Goal: Complete application form

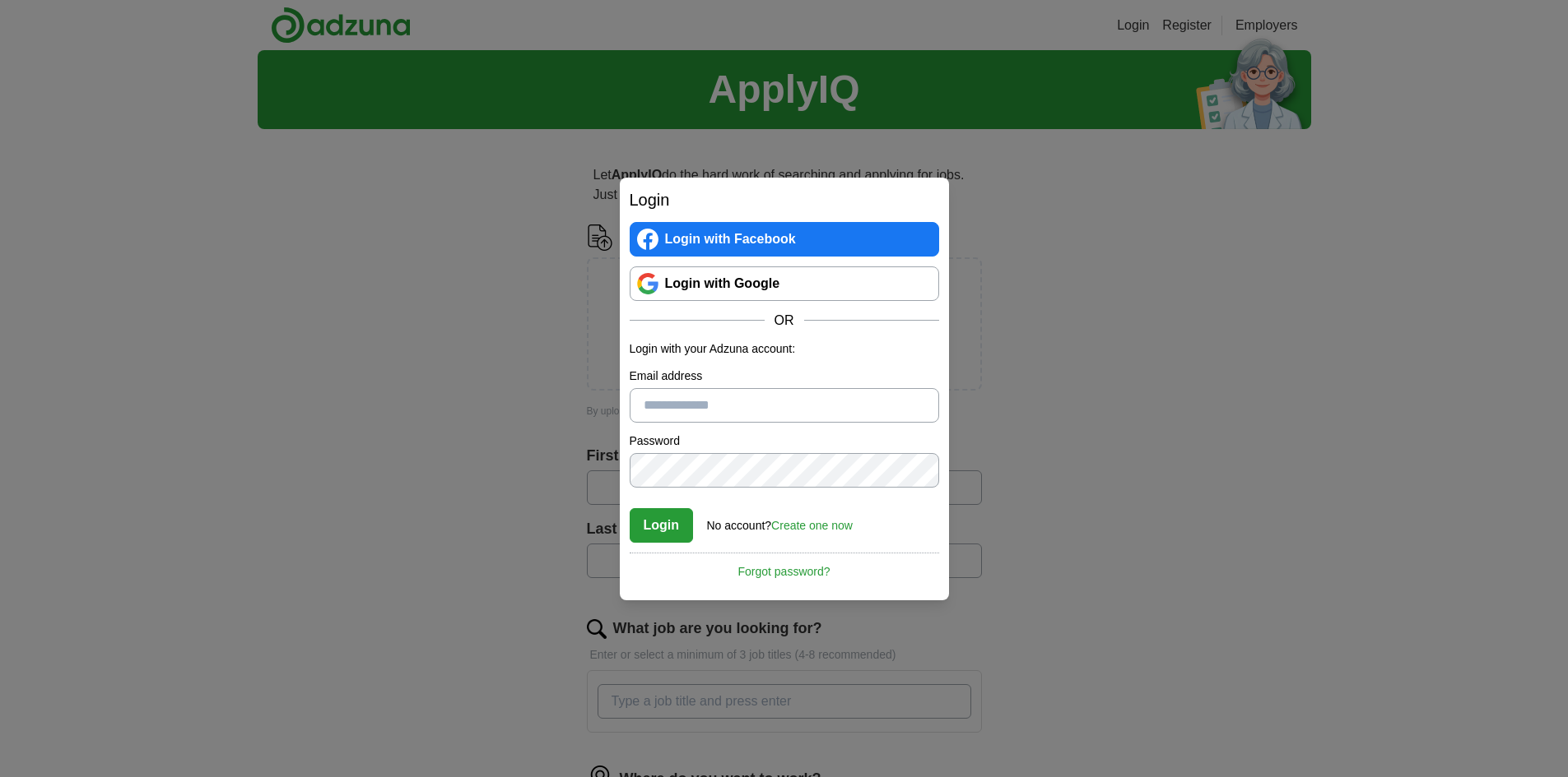
click at [828, 284] on link "Login with Google" at bounding box center [784, 284] width 309 height 34
click at [422, 360] on div "Login Login with Facebook Login with Google OR Login with your Adzuna account: …" at bounding box center [784, 388] width 1568 height 777
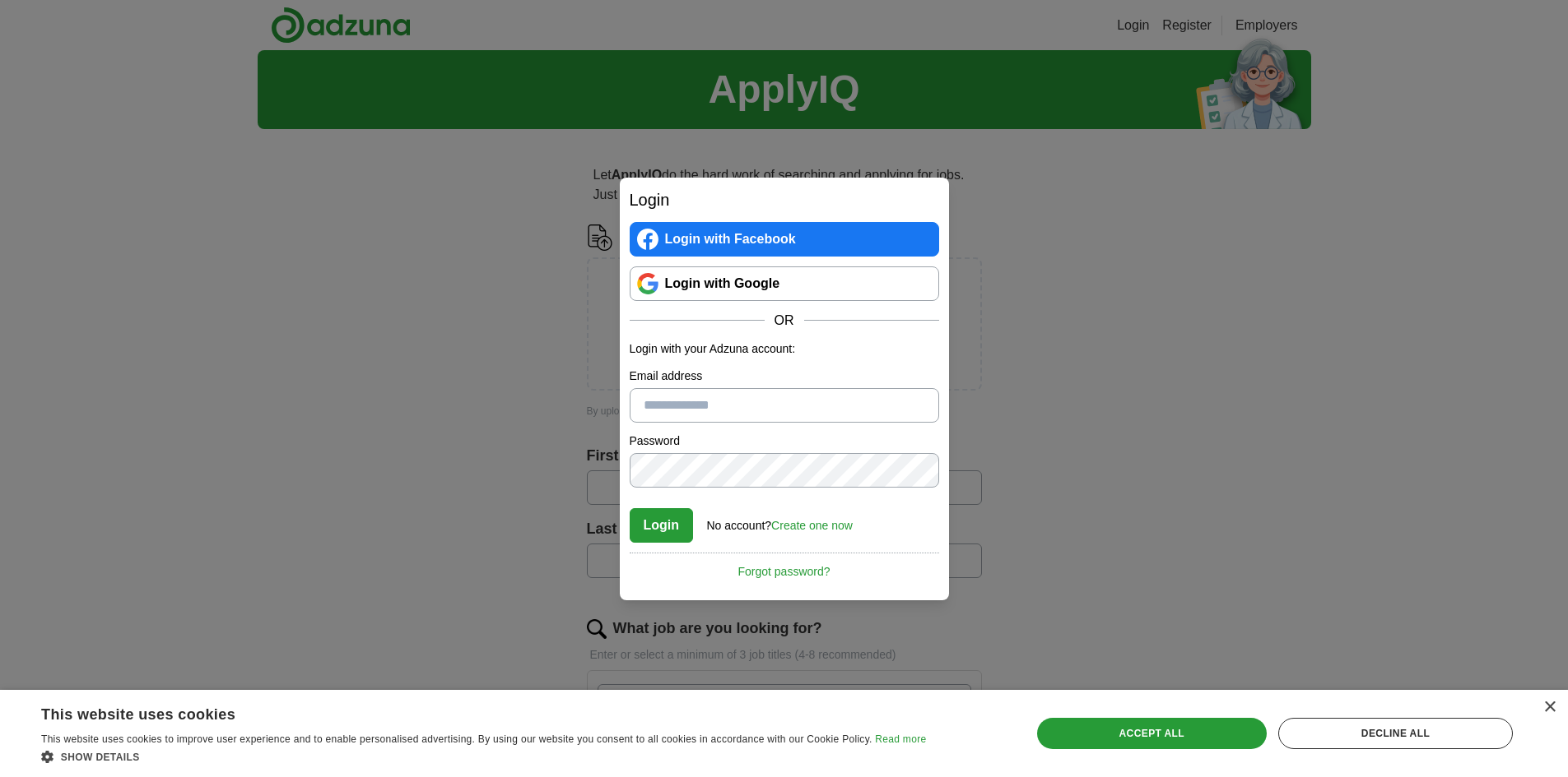
click at [397, 540] on div "Login Login with Facebook Login with Google OR Login with your Adzuna account: …" at bounding box center [784, 388] width 1568 height 777
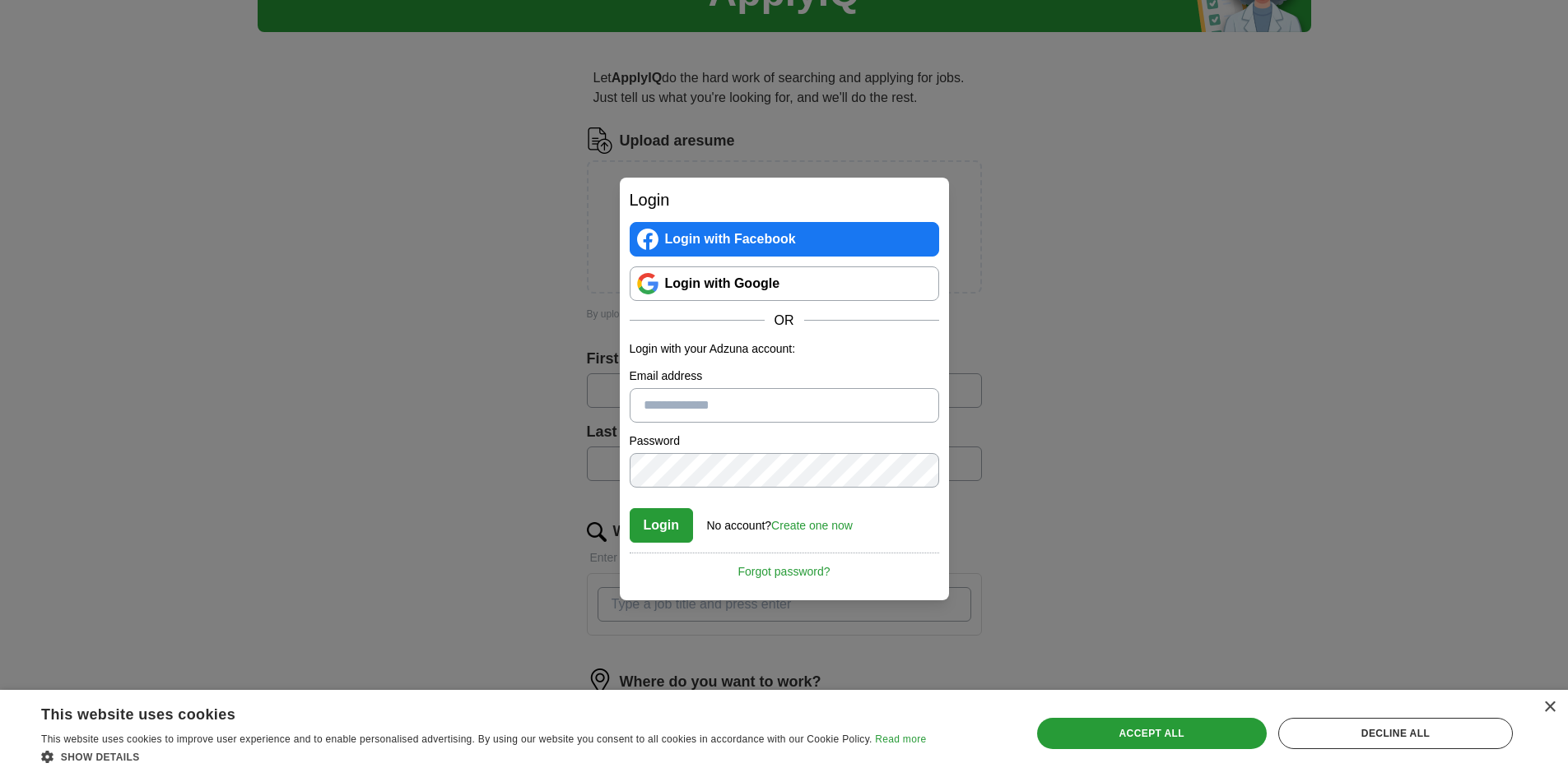
scroll to position [83, 0]
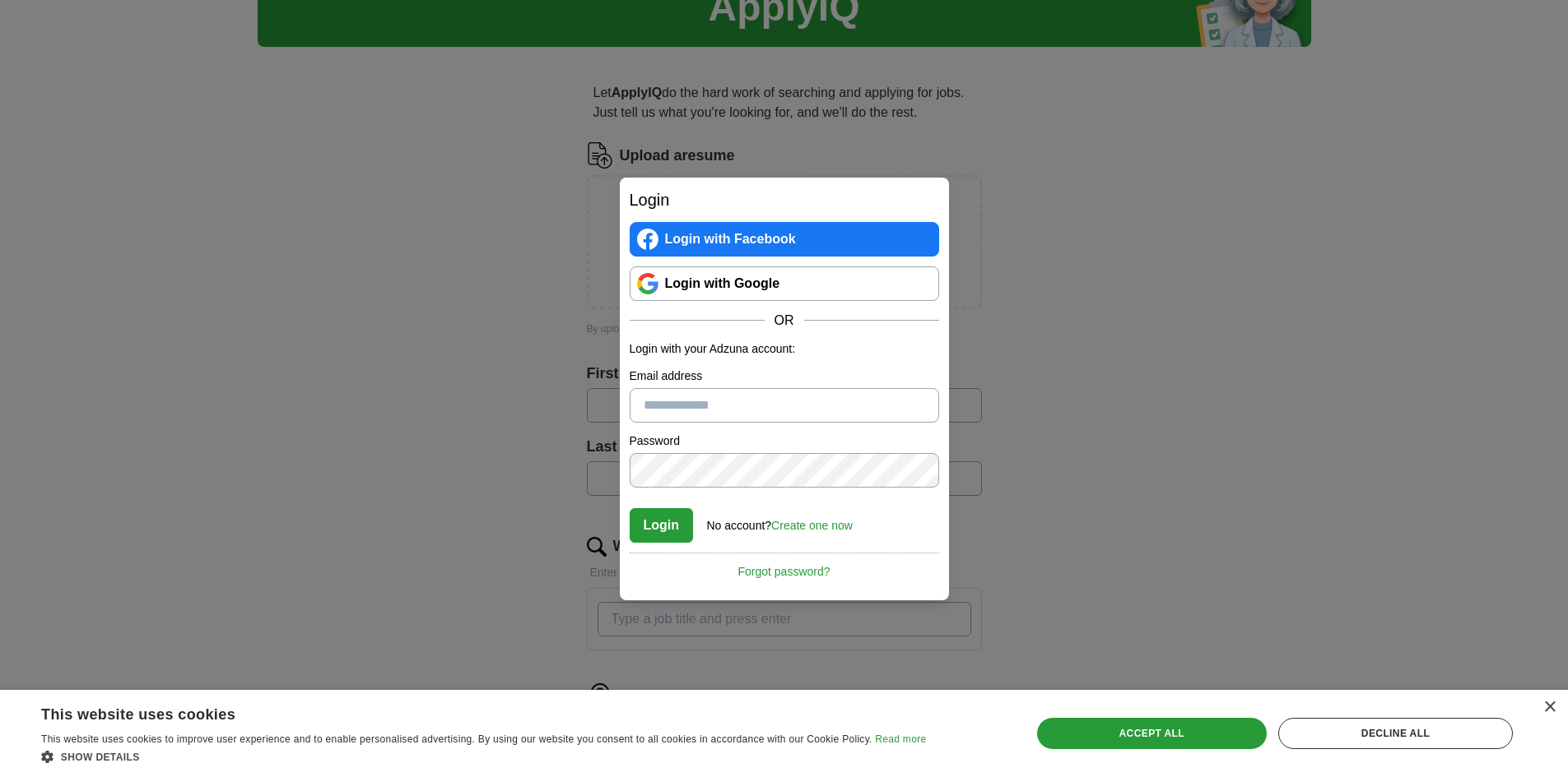
click at [757, 405] on input "Email address" at bounding box center [784, 405] width 309 height 34
type input "**********"
click at [665, 527] on button "Login" at bounding box center [661, 525] width 64 height 34
click at [775, 569] on link "Forgot password?" at bounding box center [784, 566] width 309 height 28
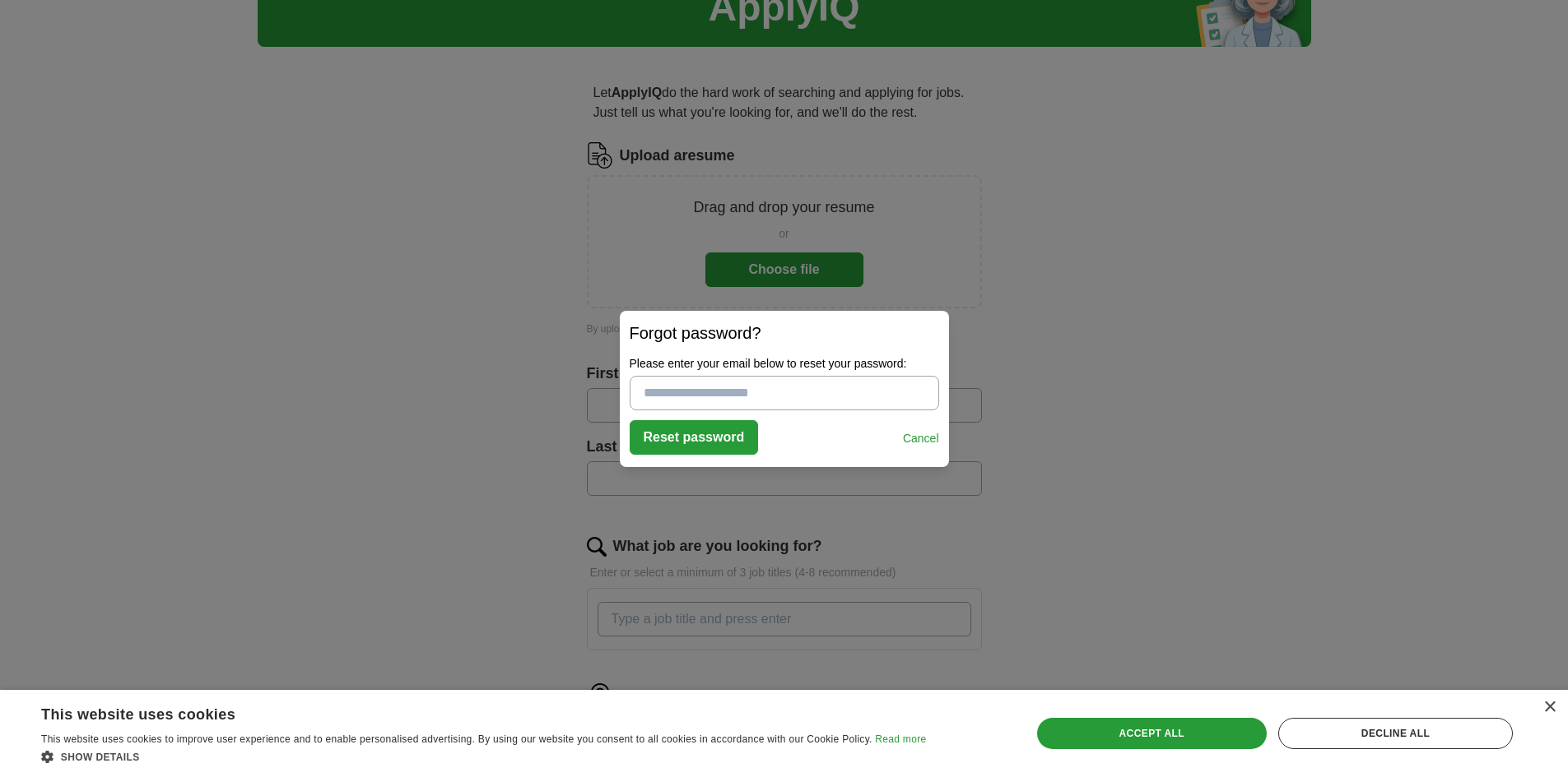
click at [748, 398] on input "Please enter your email below to reset your password:" at bounding box center [784, 393] width 309 height 34
type input "*********"
click at [728, 437] on button "Reset password" at bounding box center [695, 437] width 129 height 34
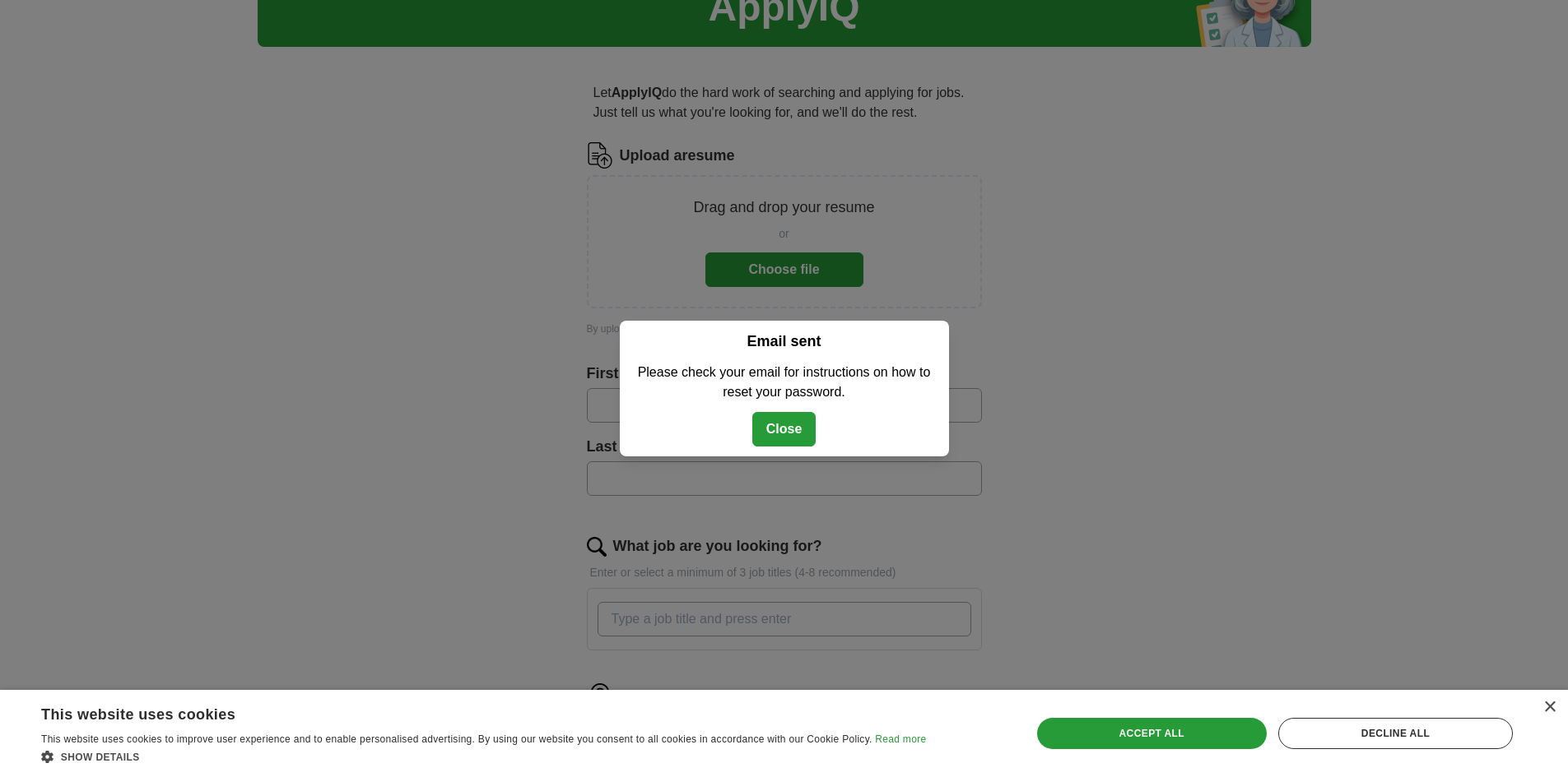
click at [788, 436] on button "Close" at bounding box center [784, 429] width 64 height 34
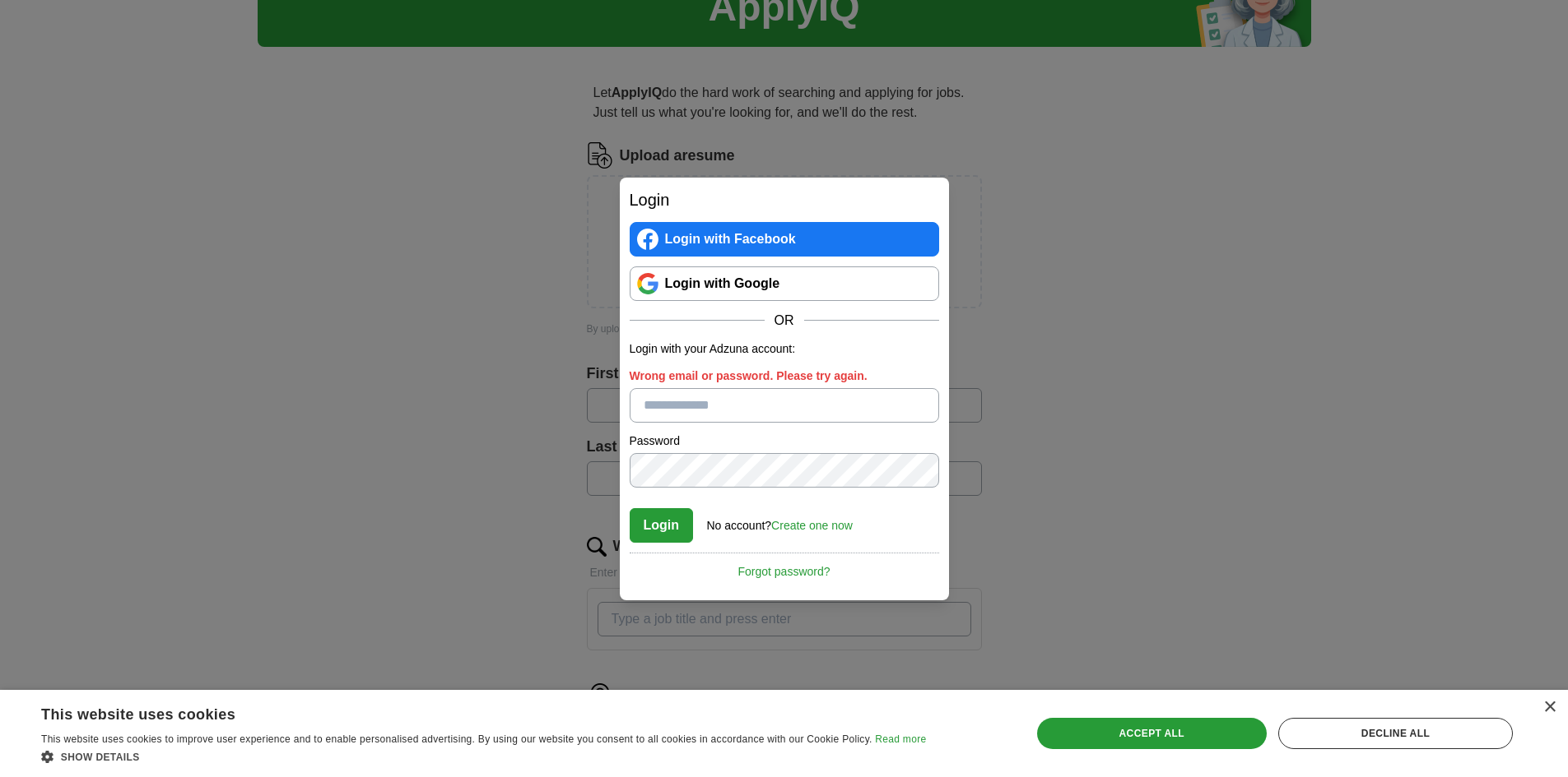
click at [781, 415] on input "Wrong email or password. Please try again." at bounding box center [784, 405] width 309 height 34
type input "**********"
click at [811, 523] on link "Create one now" at bounding box center [811, 525] width 82 height 13
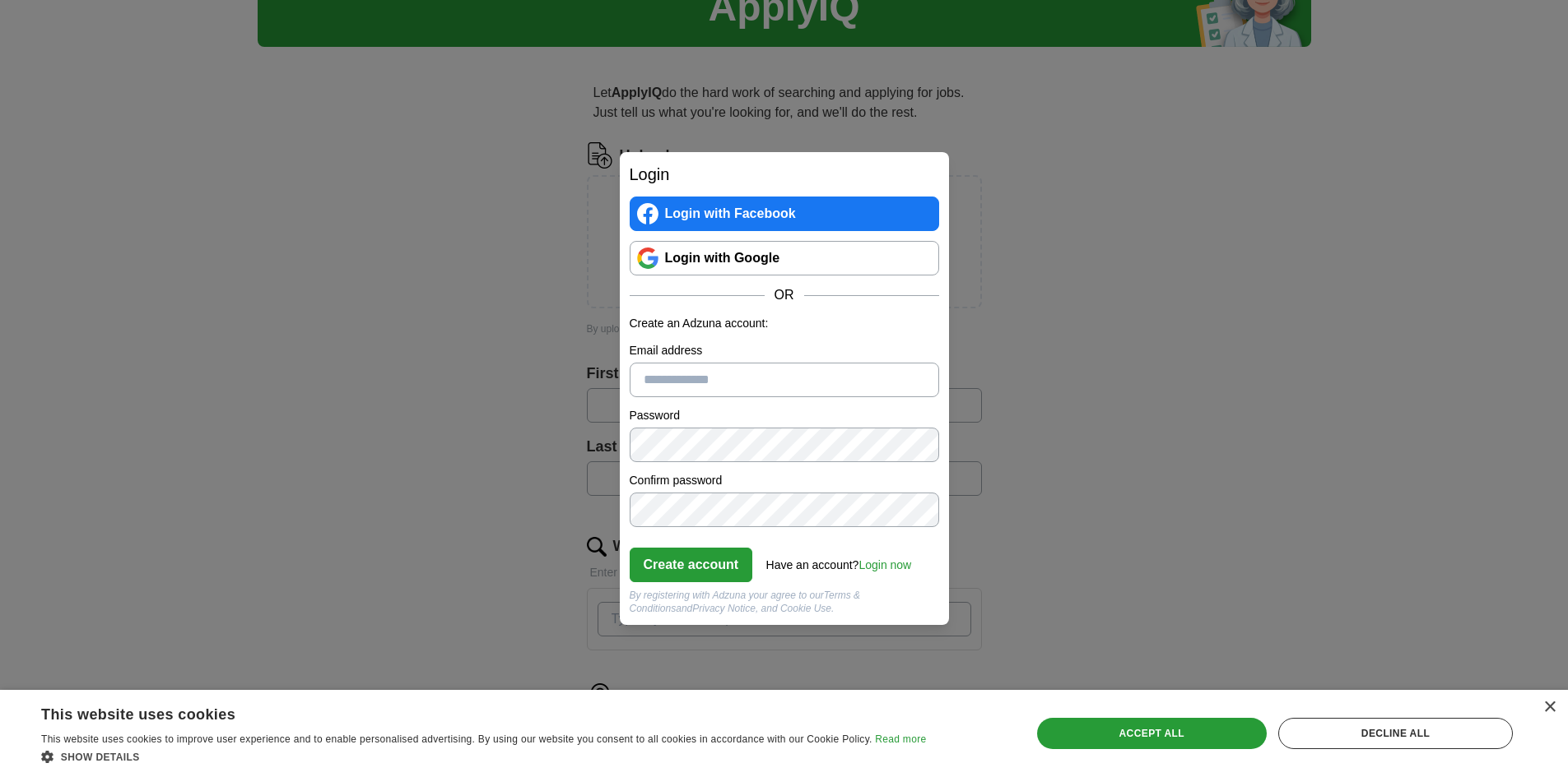
click at [815, 375] on input "Email address" at bounding box center [784, 380] width 309 height 34
type input "**********"
click at [724, 566] on button "Create account" at bounding box center [691, 565] width 123 height 34
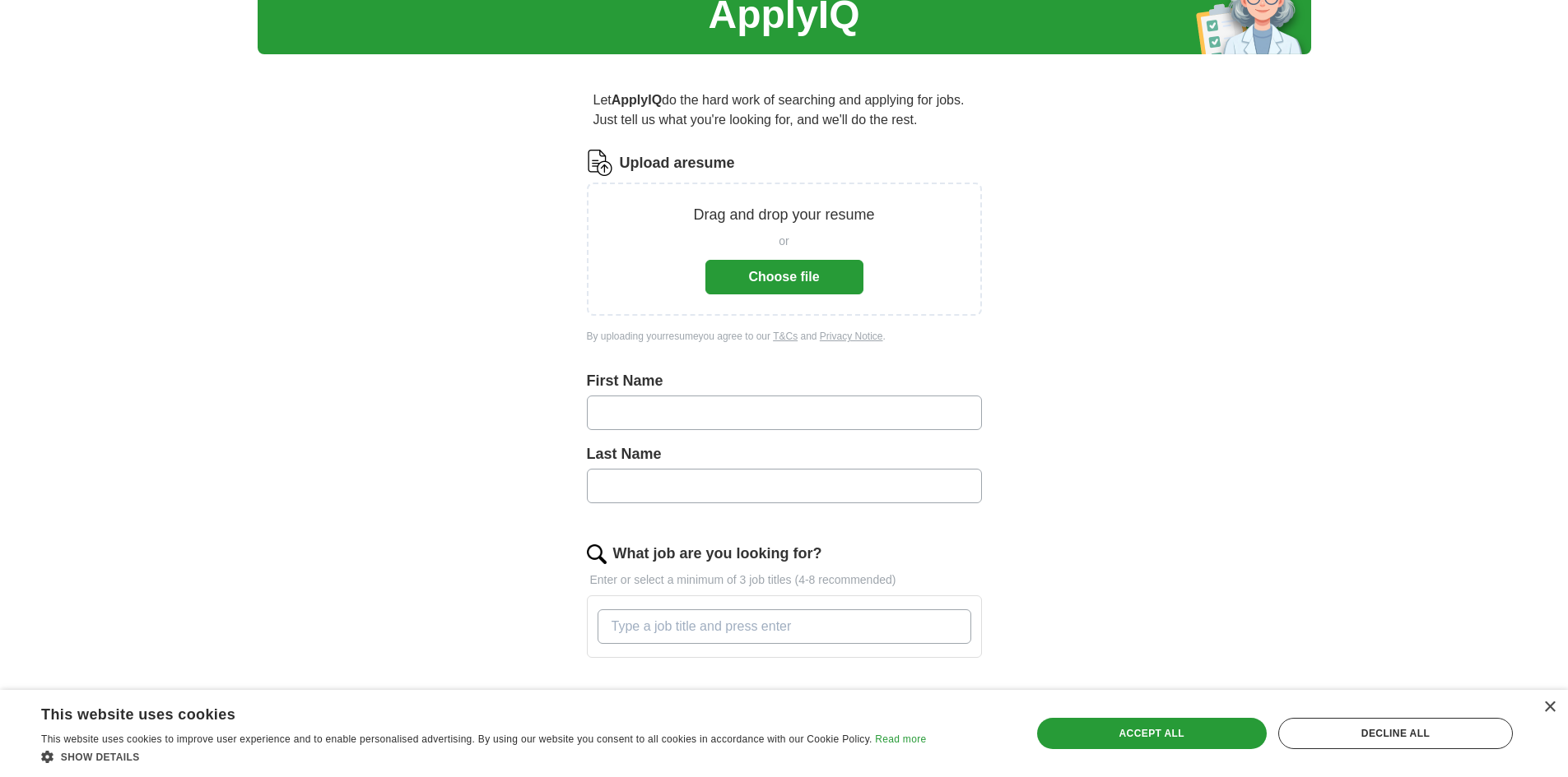
click at [802, 274] on button "Choose file" at bounding box center [784, 277] width 158 height 34
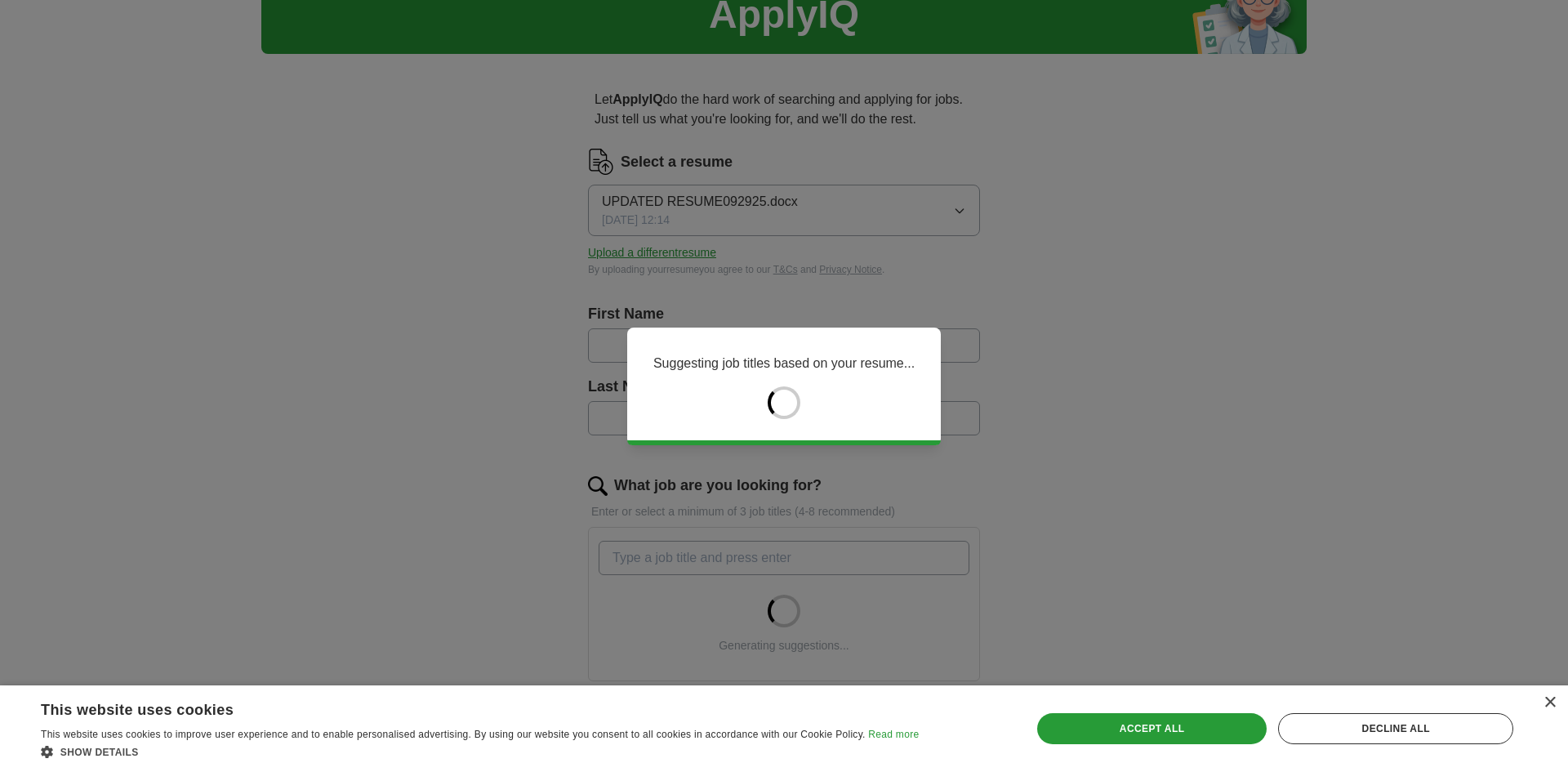
type input "**********"
type input "*********"
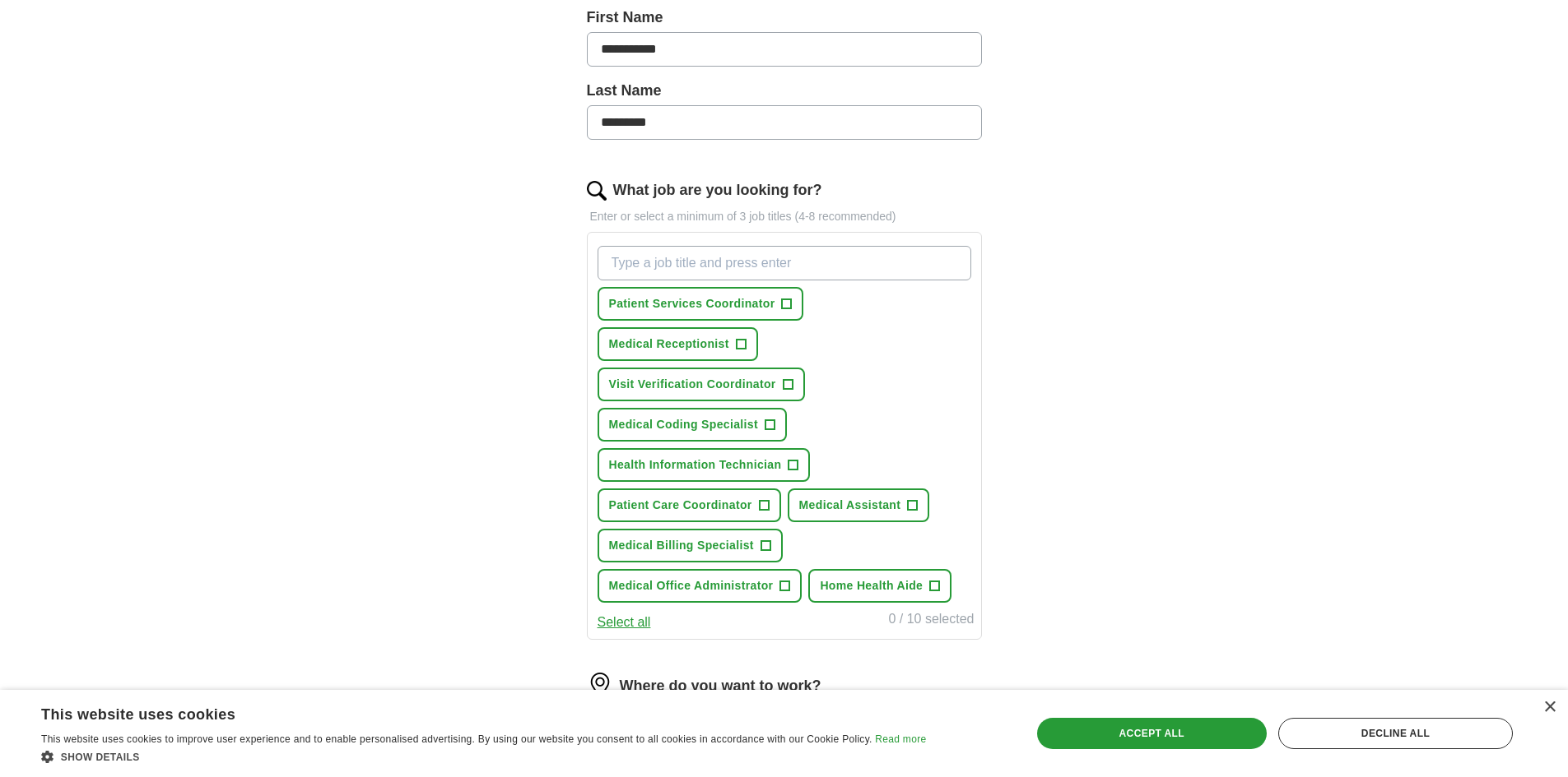
scroll to position [411, 0]
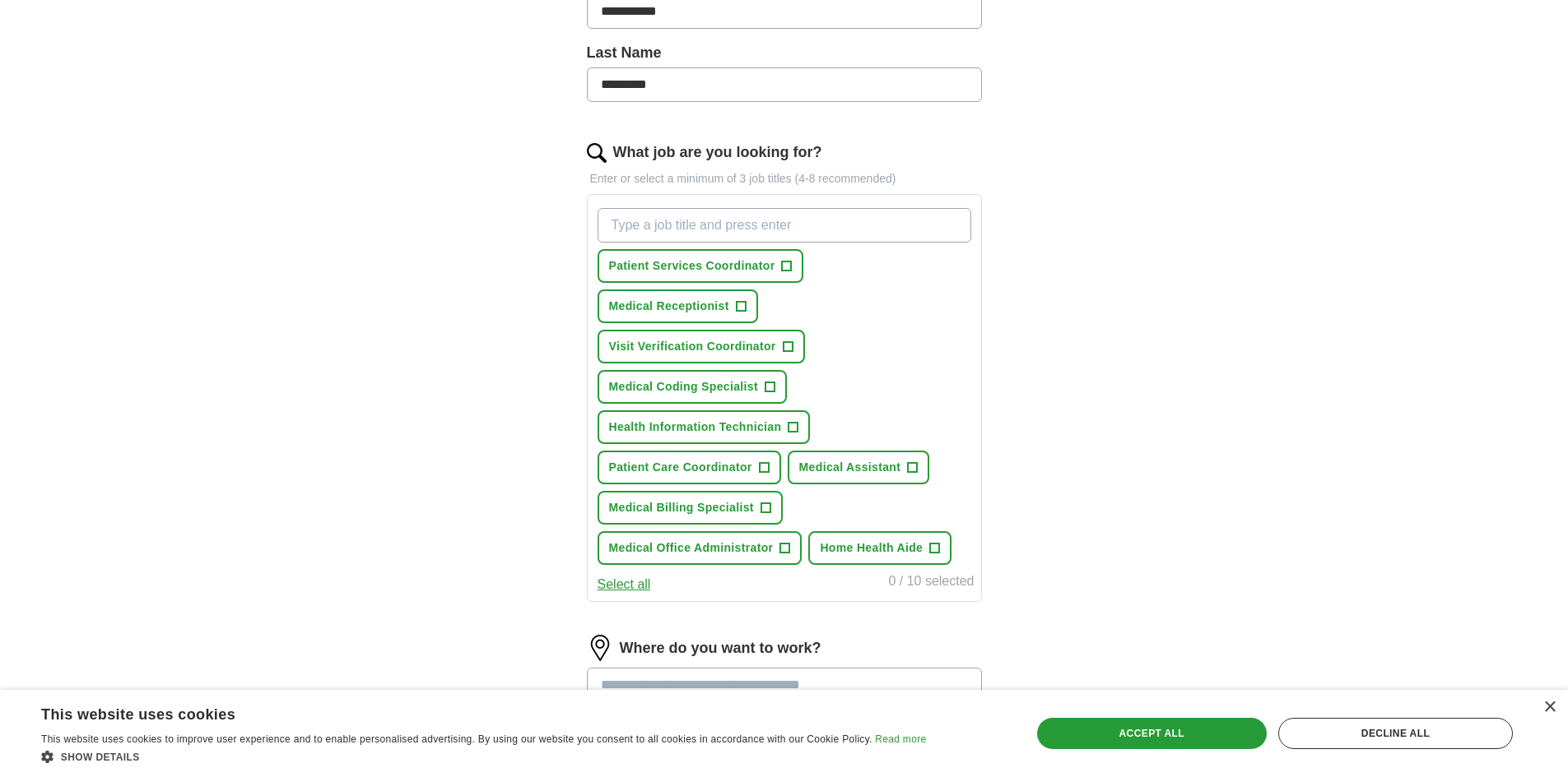
click at [627, 581] on button "Select all" at bounding box center [625, 585] width 54 height 20
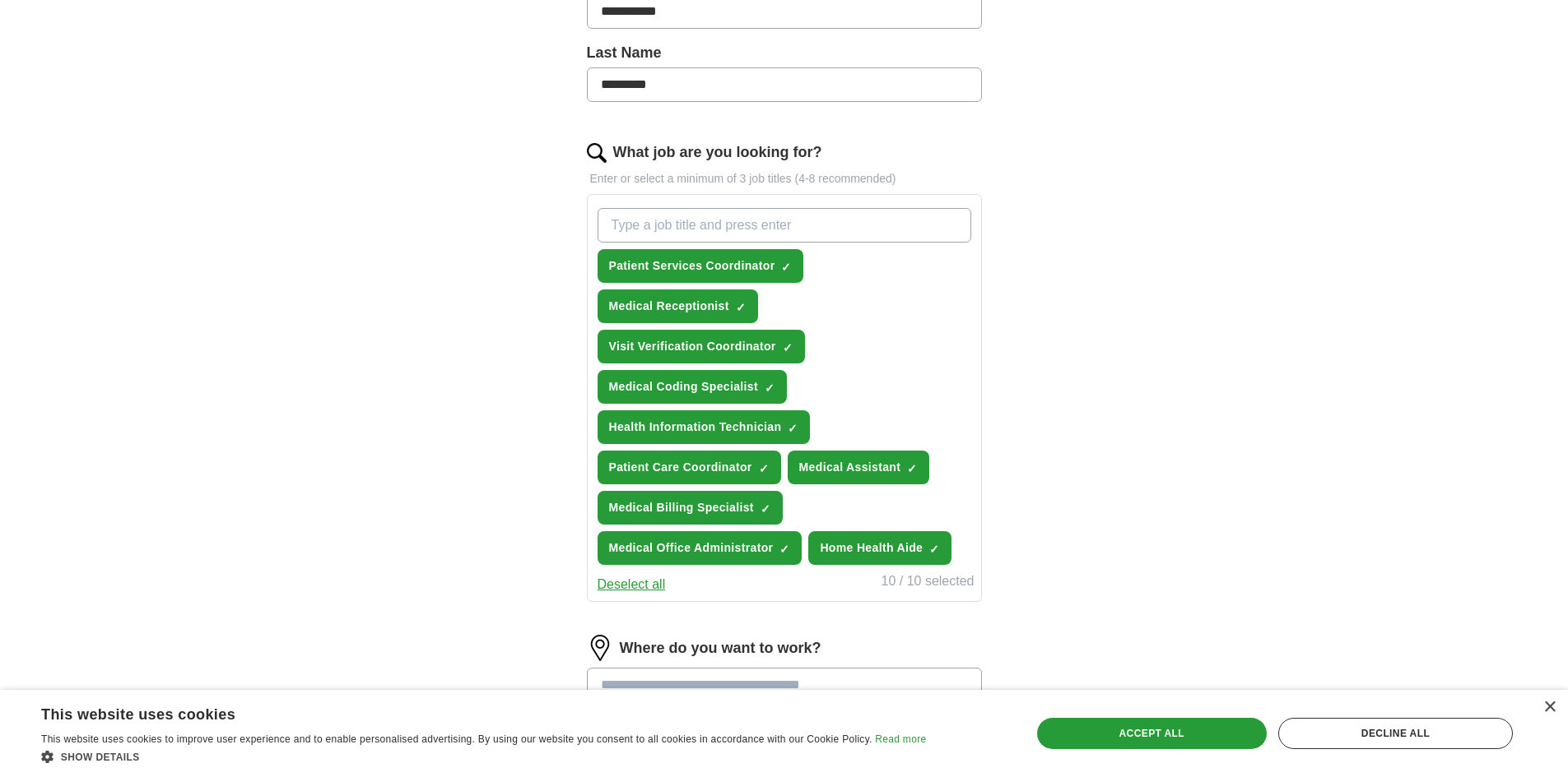
click at [629, 585] on button "Deselect all" at bounding box center [632, 585] width 68 height 20
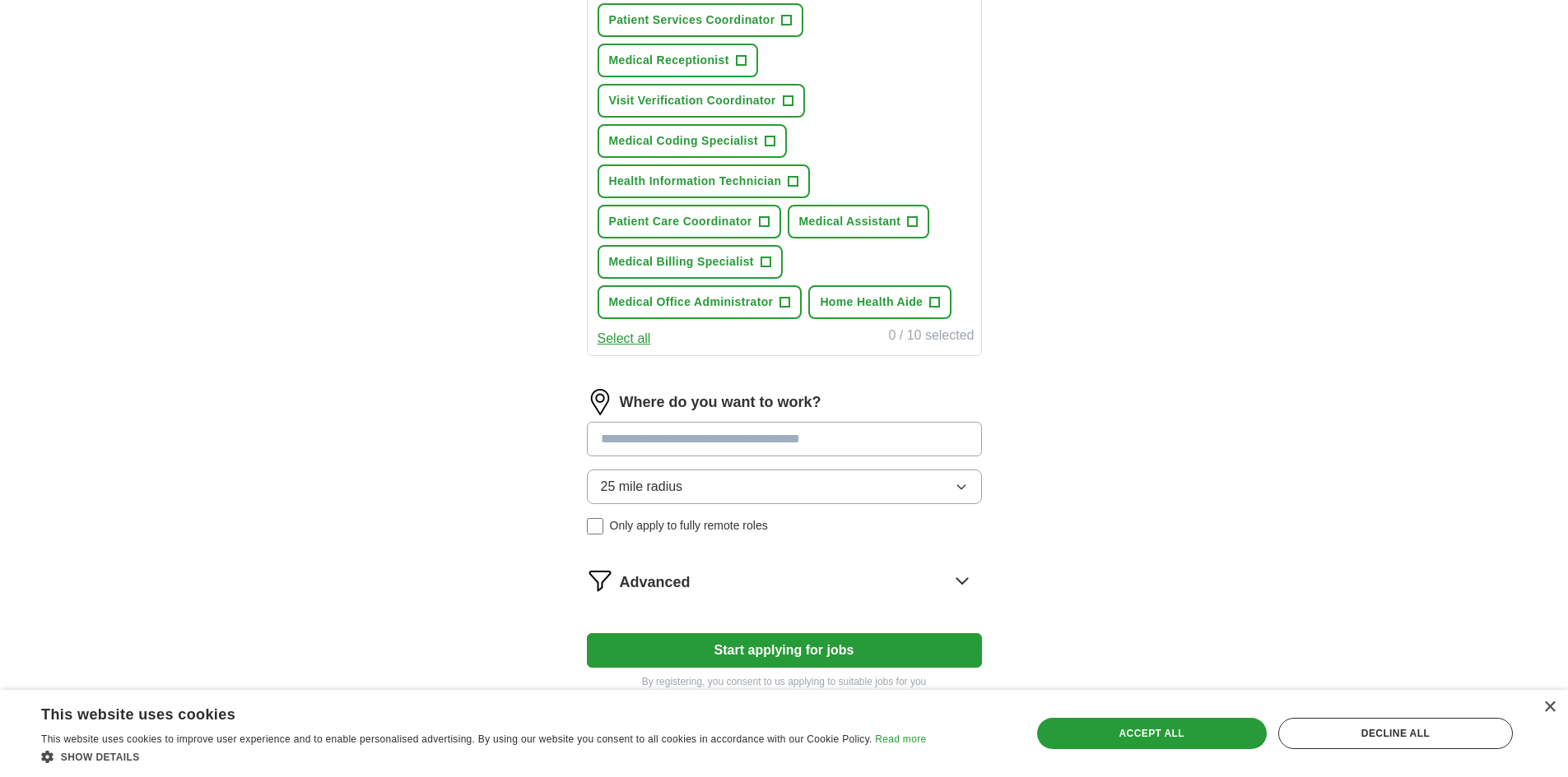
scroll to position [658, 0]
click at [963, 483] on icon "button" at bounding box center [961, 486] width 13 height 13
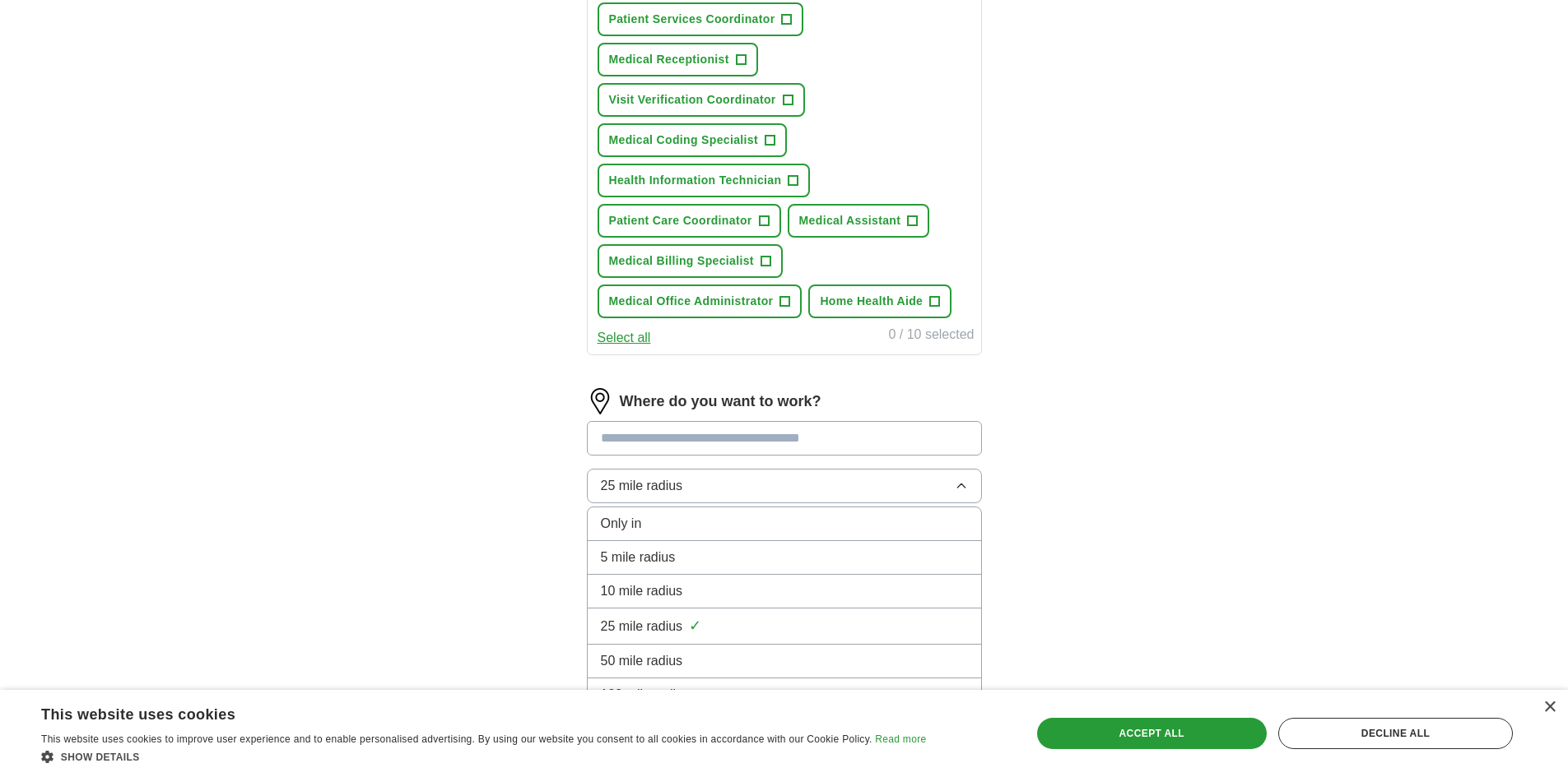
click at [888, 562] on div "5 mile radius" at bounding box center [784, 558] width 367 height 20
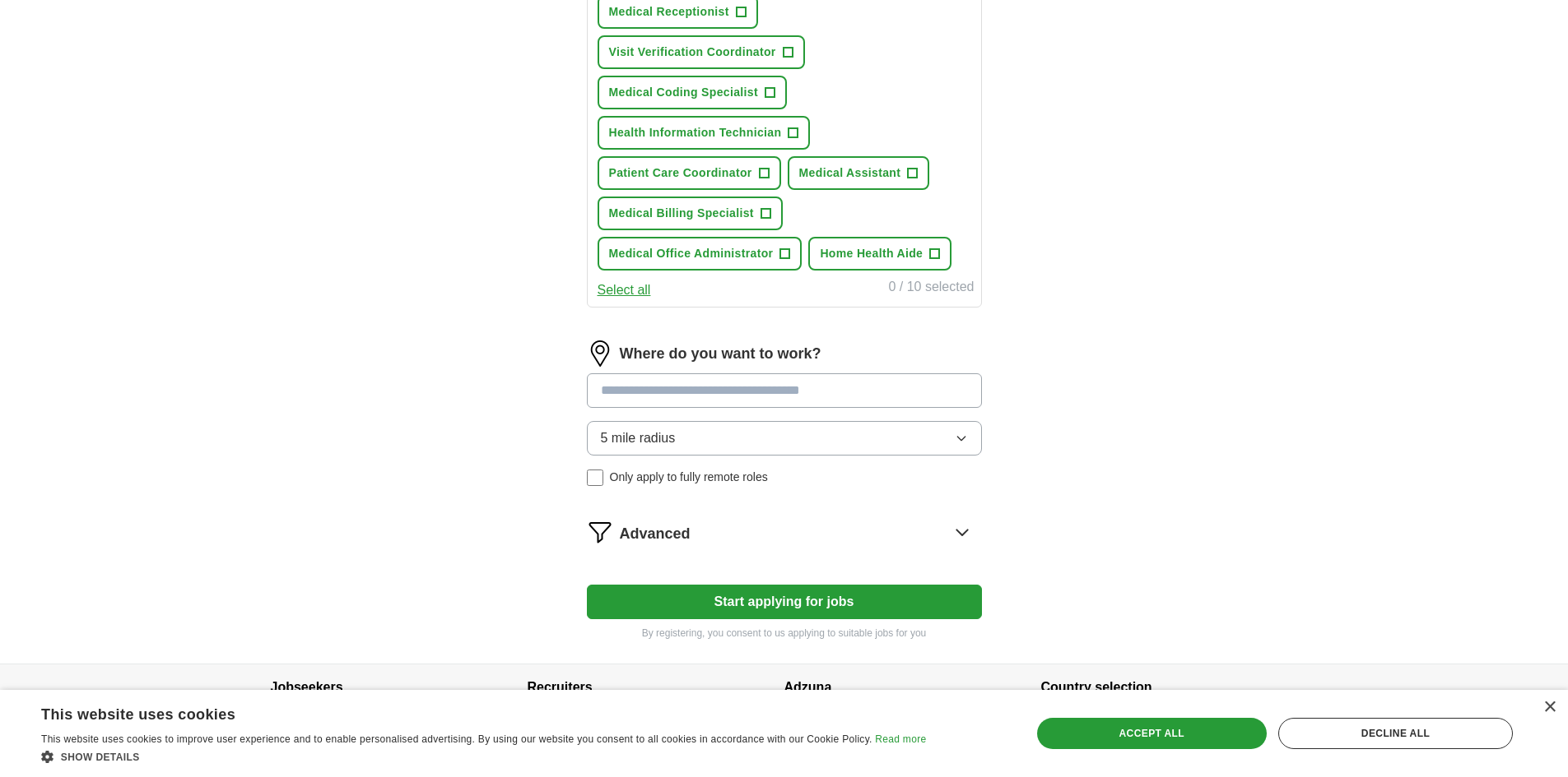
scroll to position [758, 0]
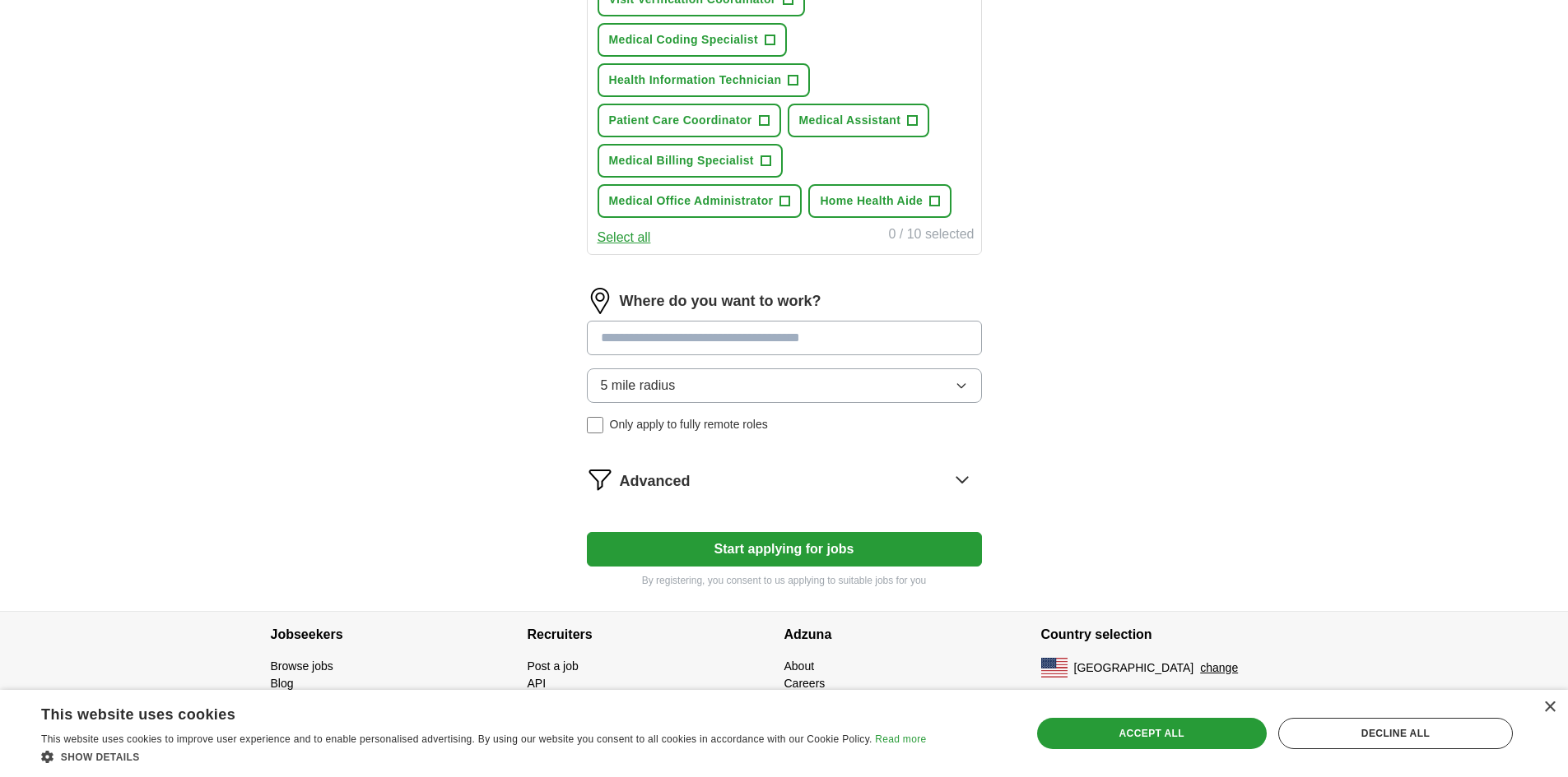
click at [966, 479] on icon at bounding box center [961, 480] width 11 height 5
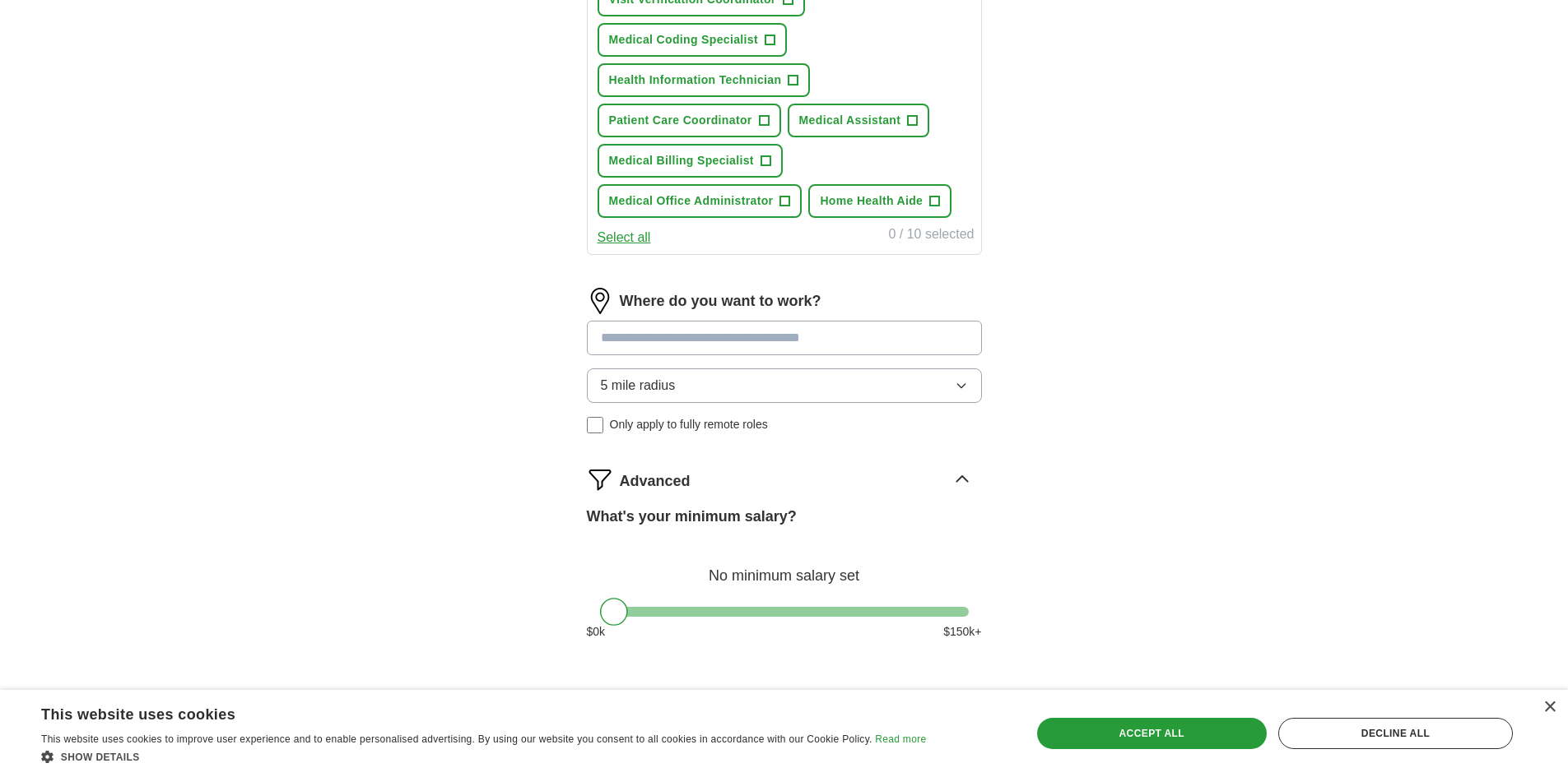
click at [966, 479] on icon at bounding box center [961, 479] width 26 height 26
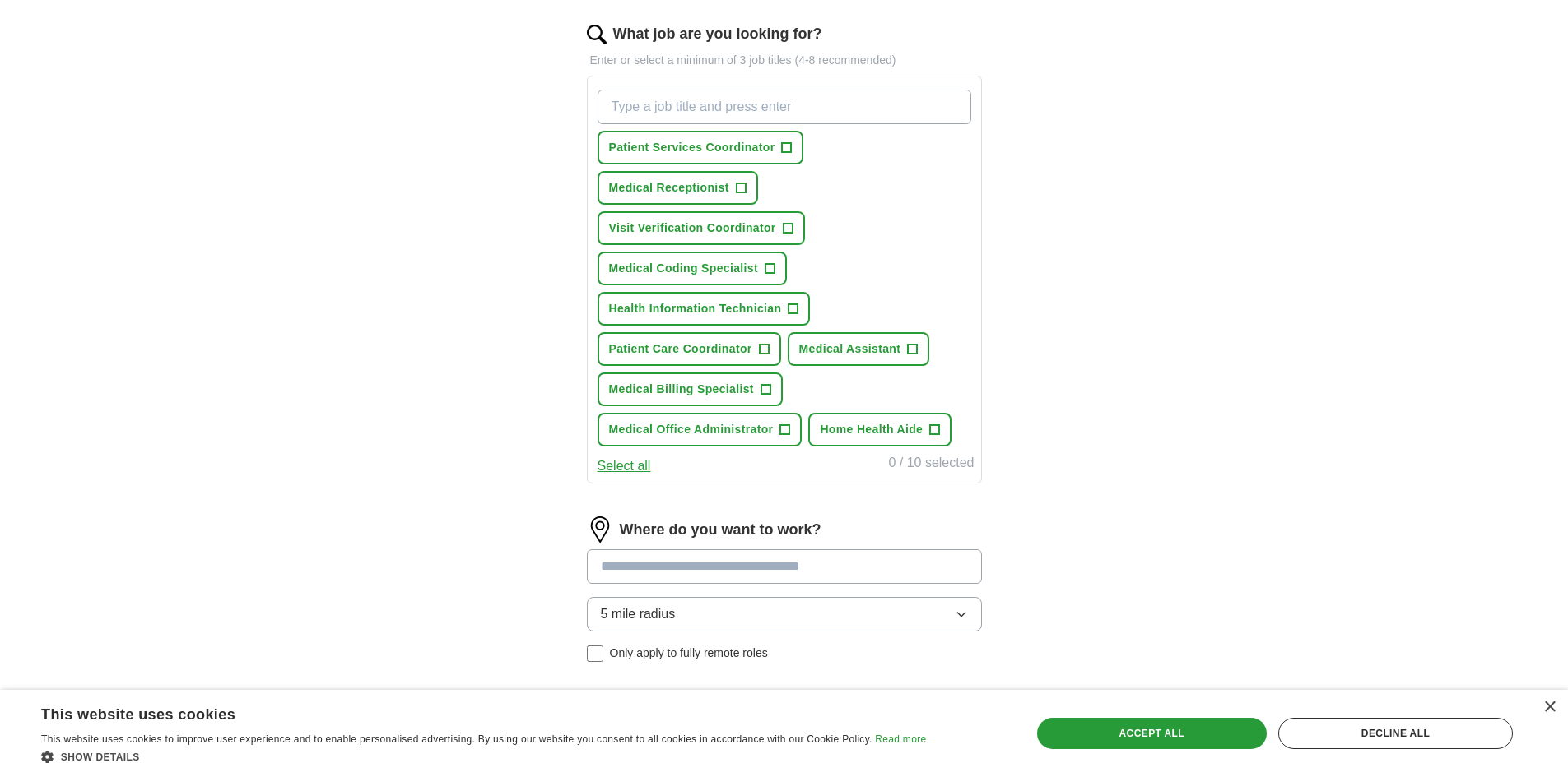
scroll to position [512, 0]
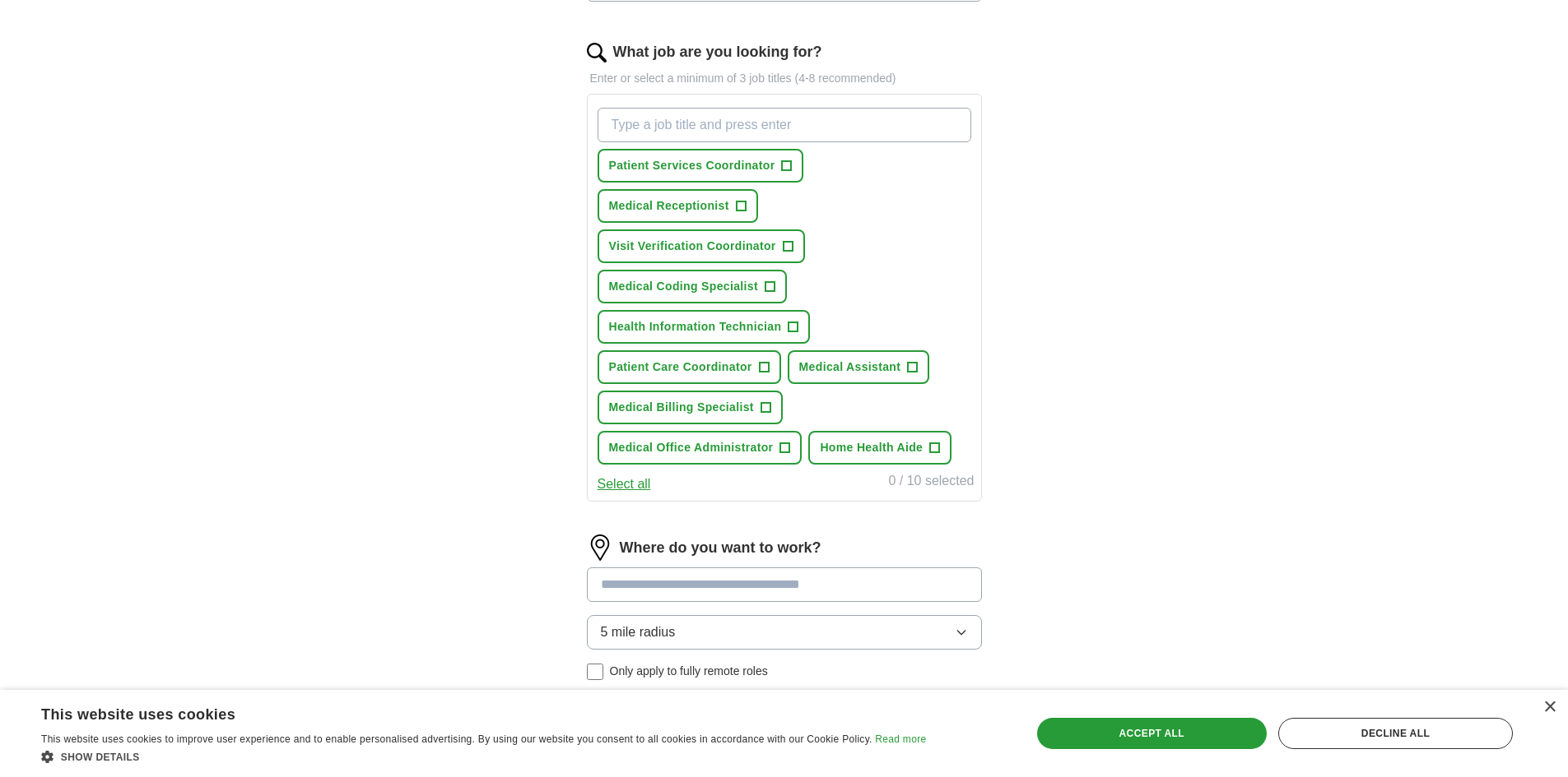
click at [602, 485] on button "Select all" at bounding box center [625, 484] width 54 height 20
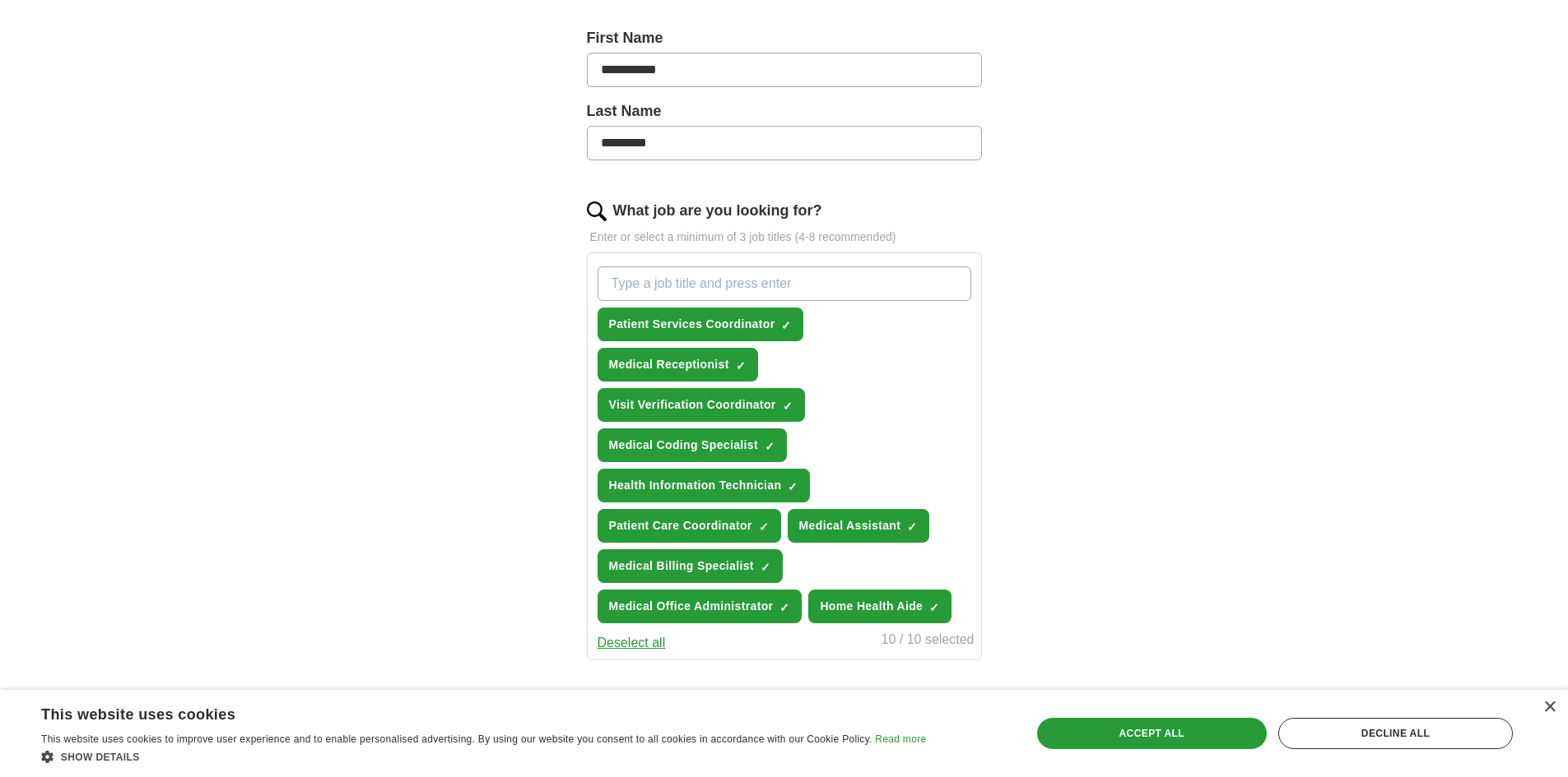
scroll to position [347, 0]
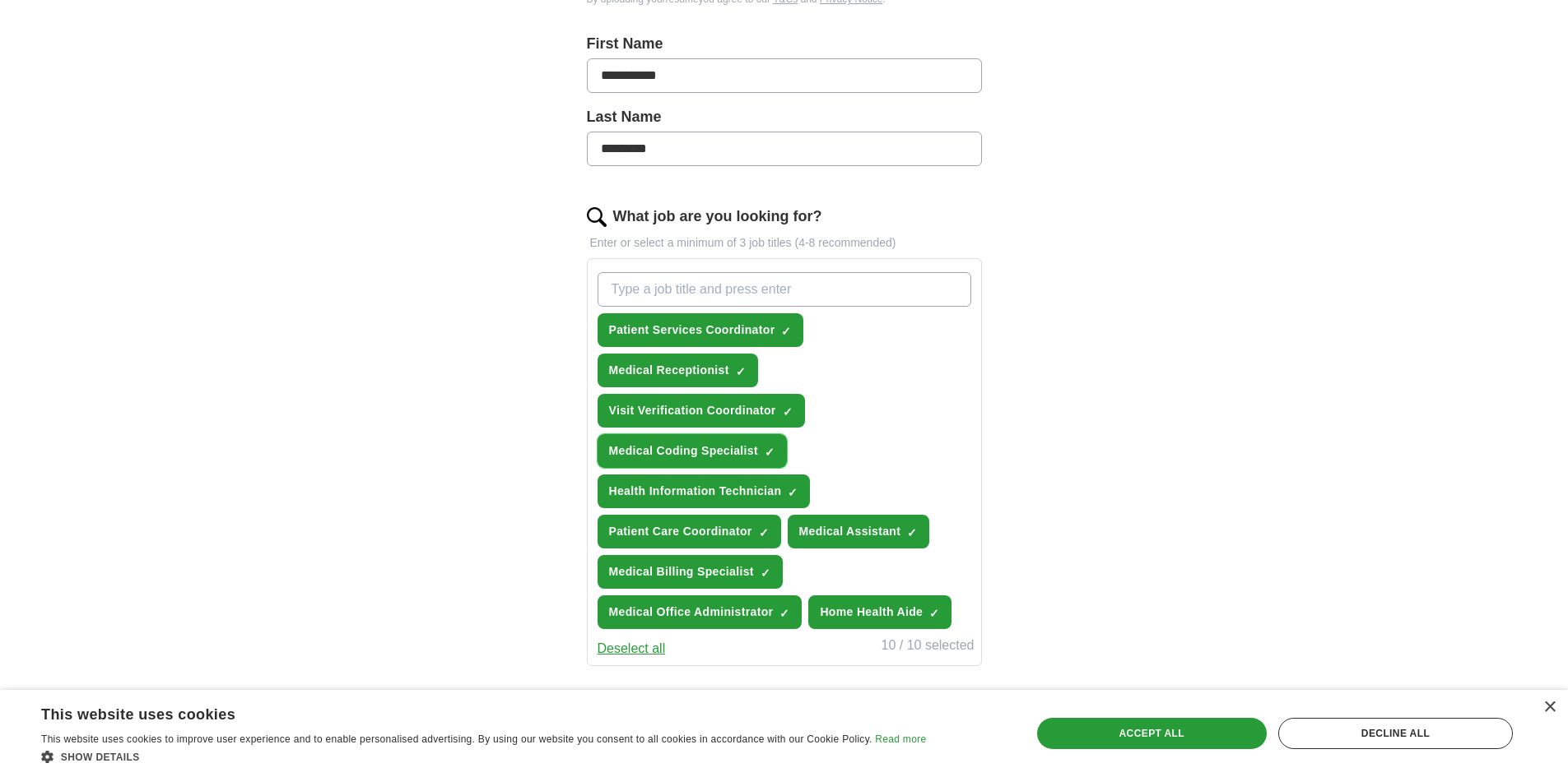
click at [0, 0] on span "×" at bounding box center [0, 0] width 0 height 0
click at [774, 288] on input "What job are you looking for?" at bounding box center [784, 289] width 374 height 34
type input "M"
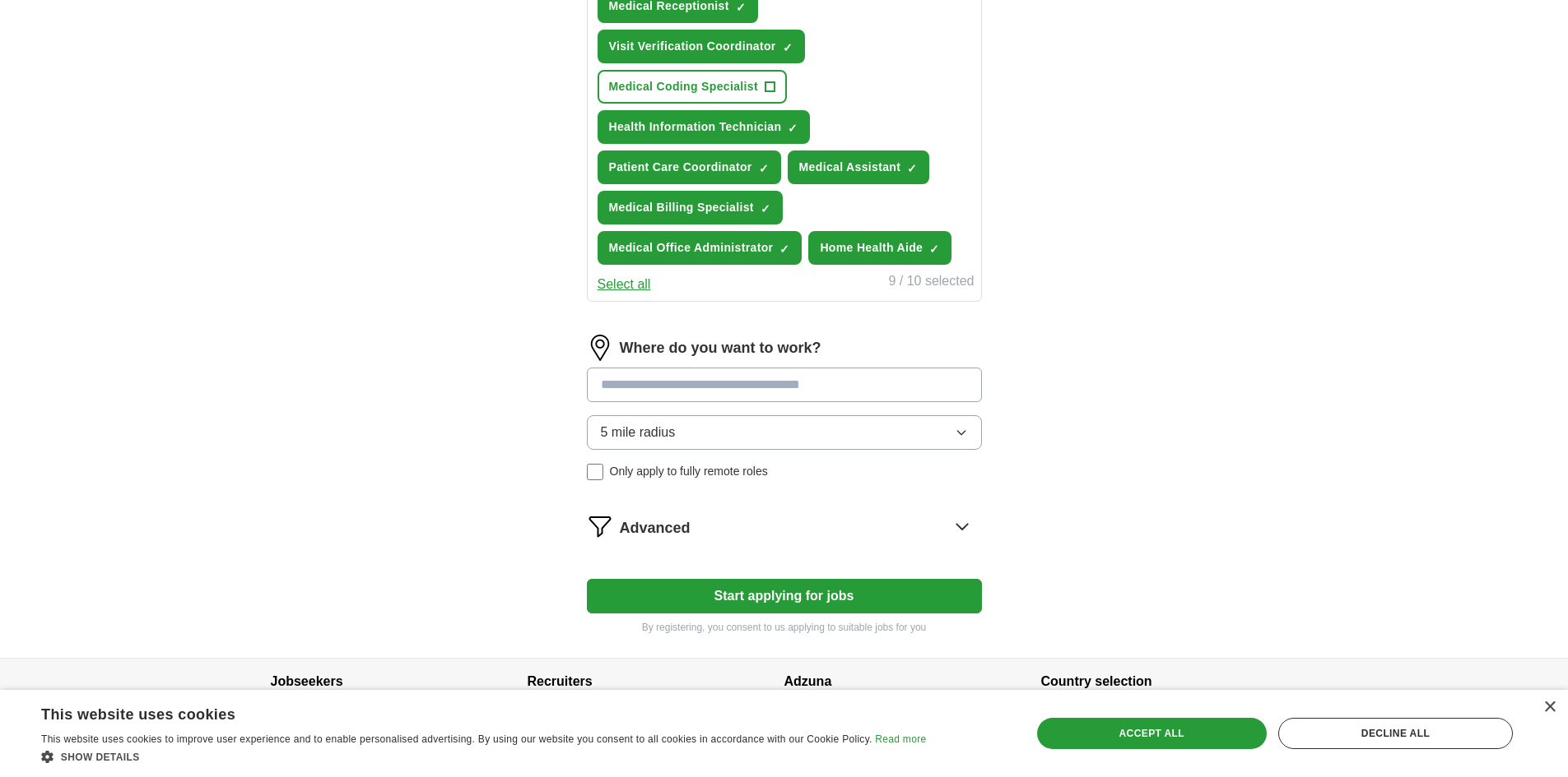
scroll to position [758, 0]
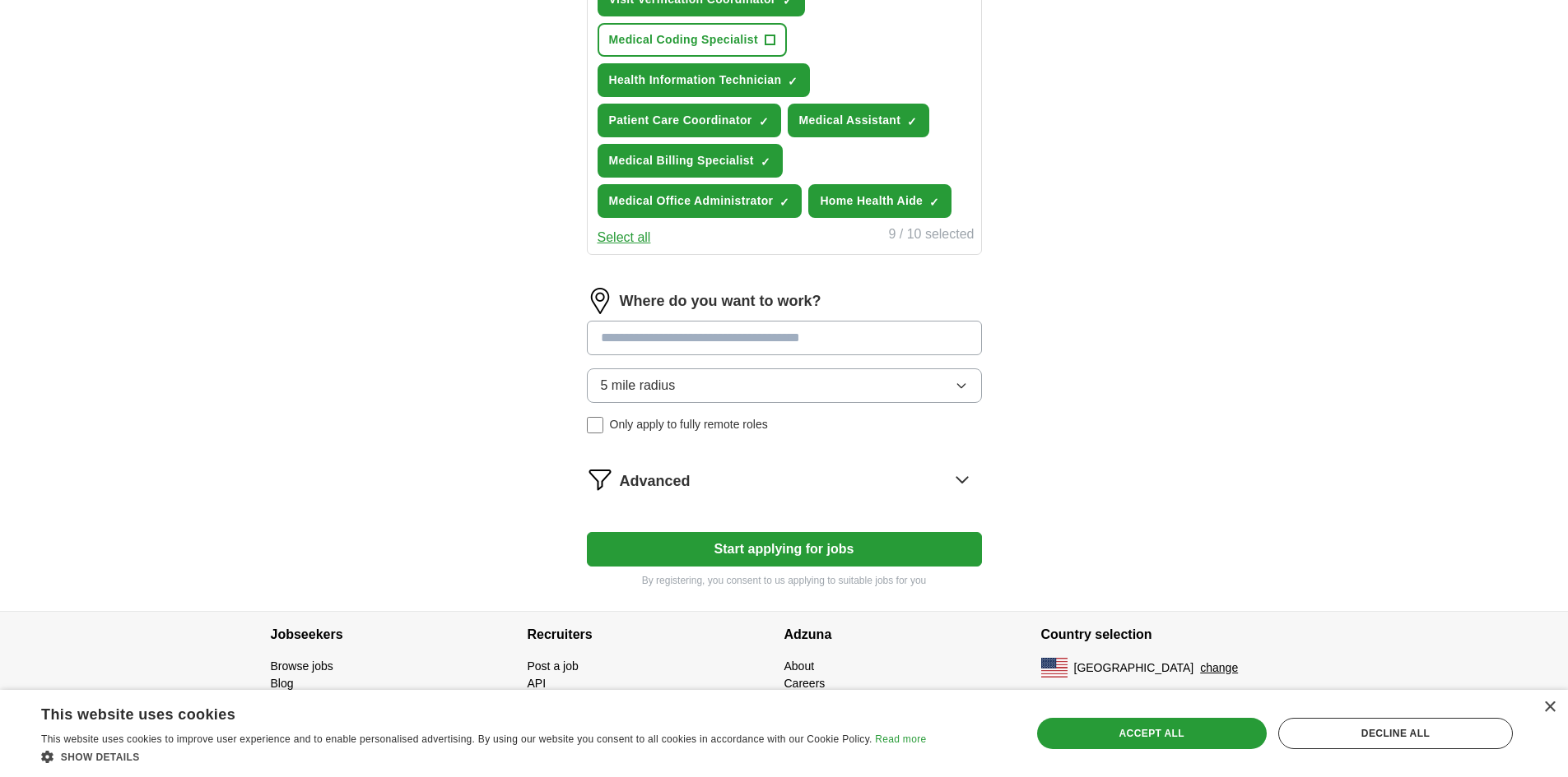
click at [869, 553] on button "Start applying for jobs" at bounding box center [784, 550] width 395 height 34
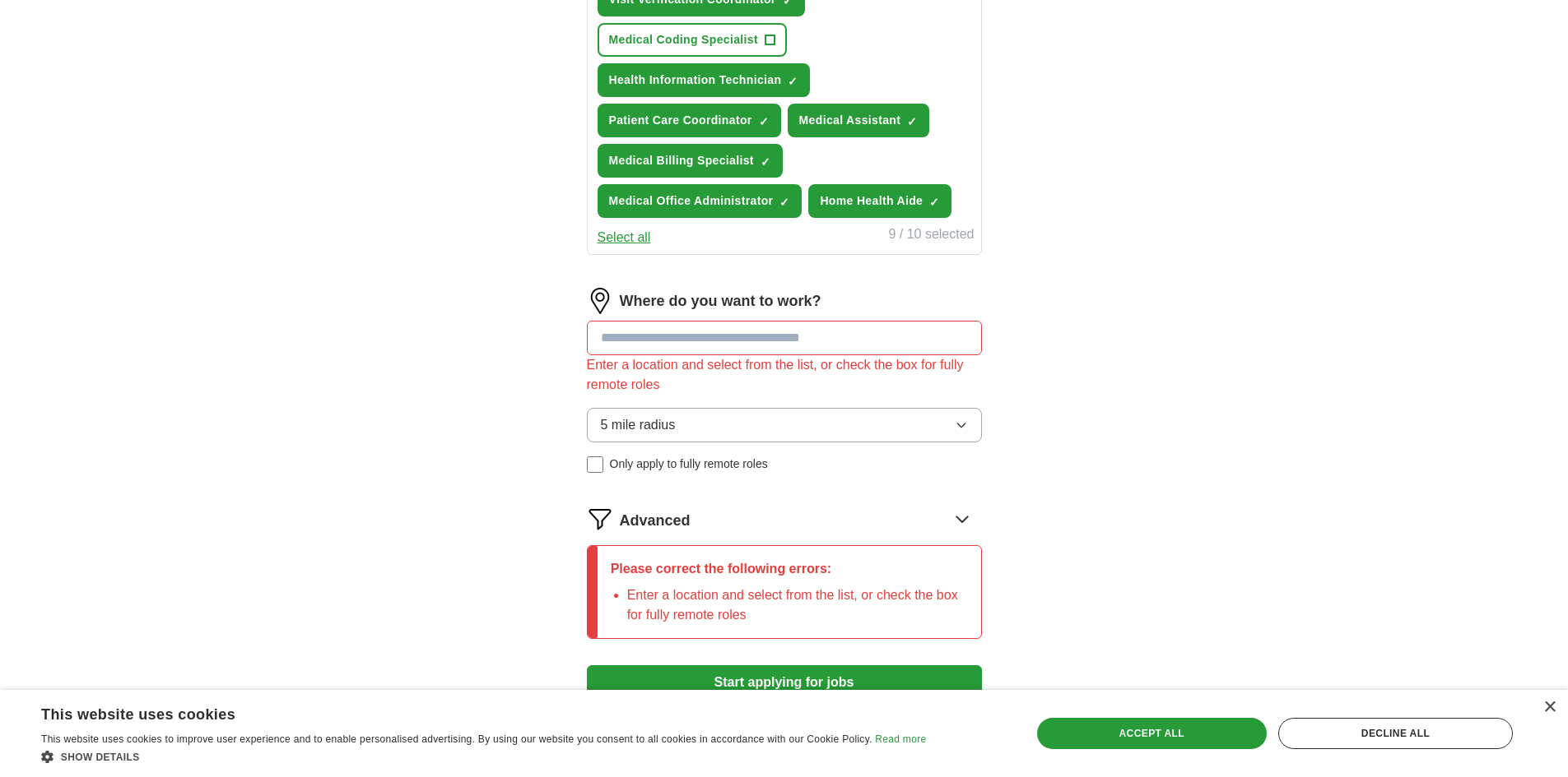
click at [841, 336] on input at bounding box center [784, 338] width 395 height 34
type input "********"
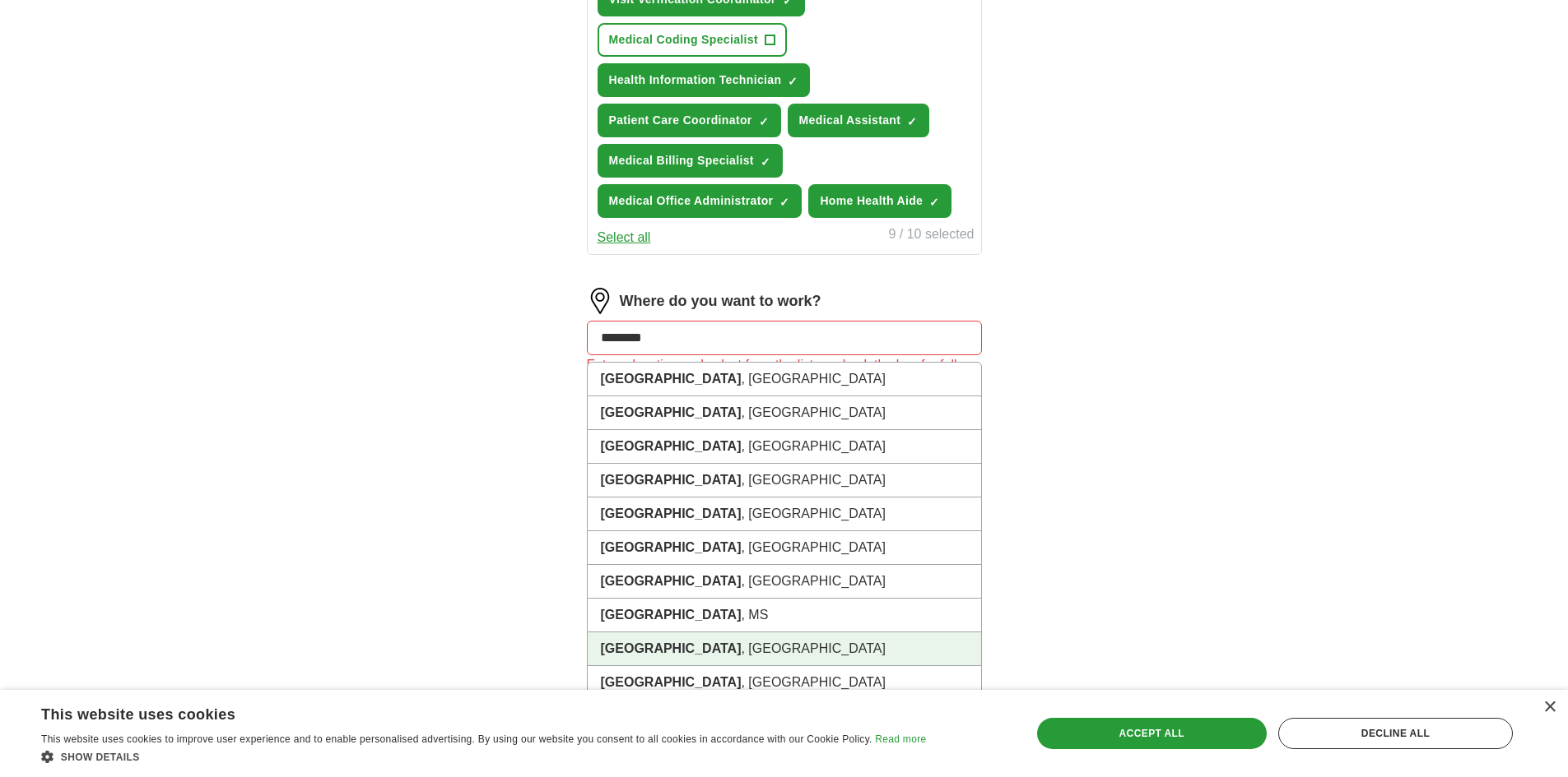
click at [722, 655] on li "Brooklyn , NY" at bounding box center [784, 649] width 394 height 34
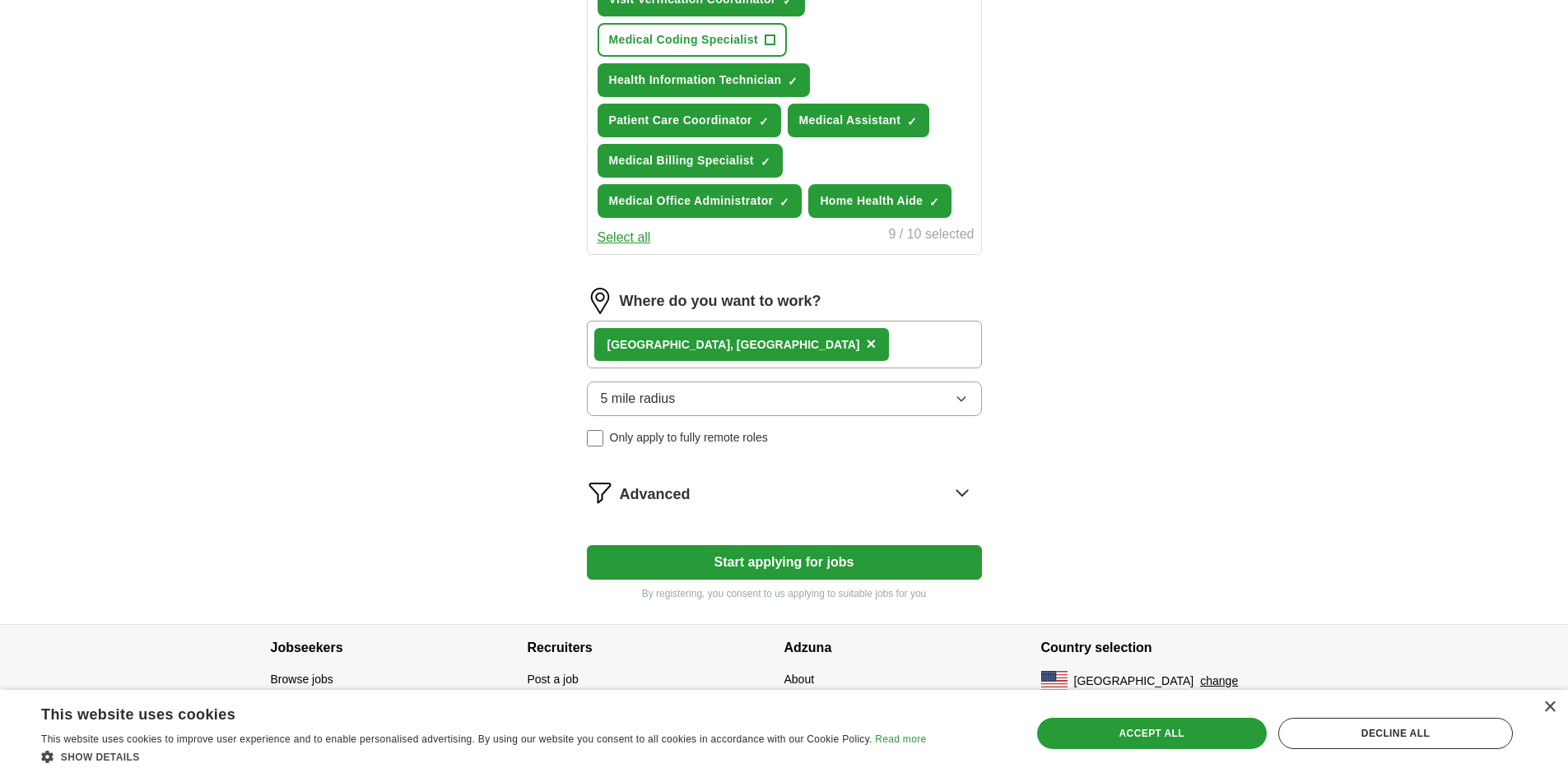
click at [979, 562] on button "Start applying for jobs" at bounding box center [784, 562] width 395 height 34
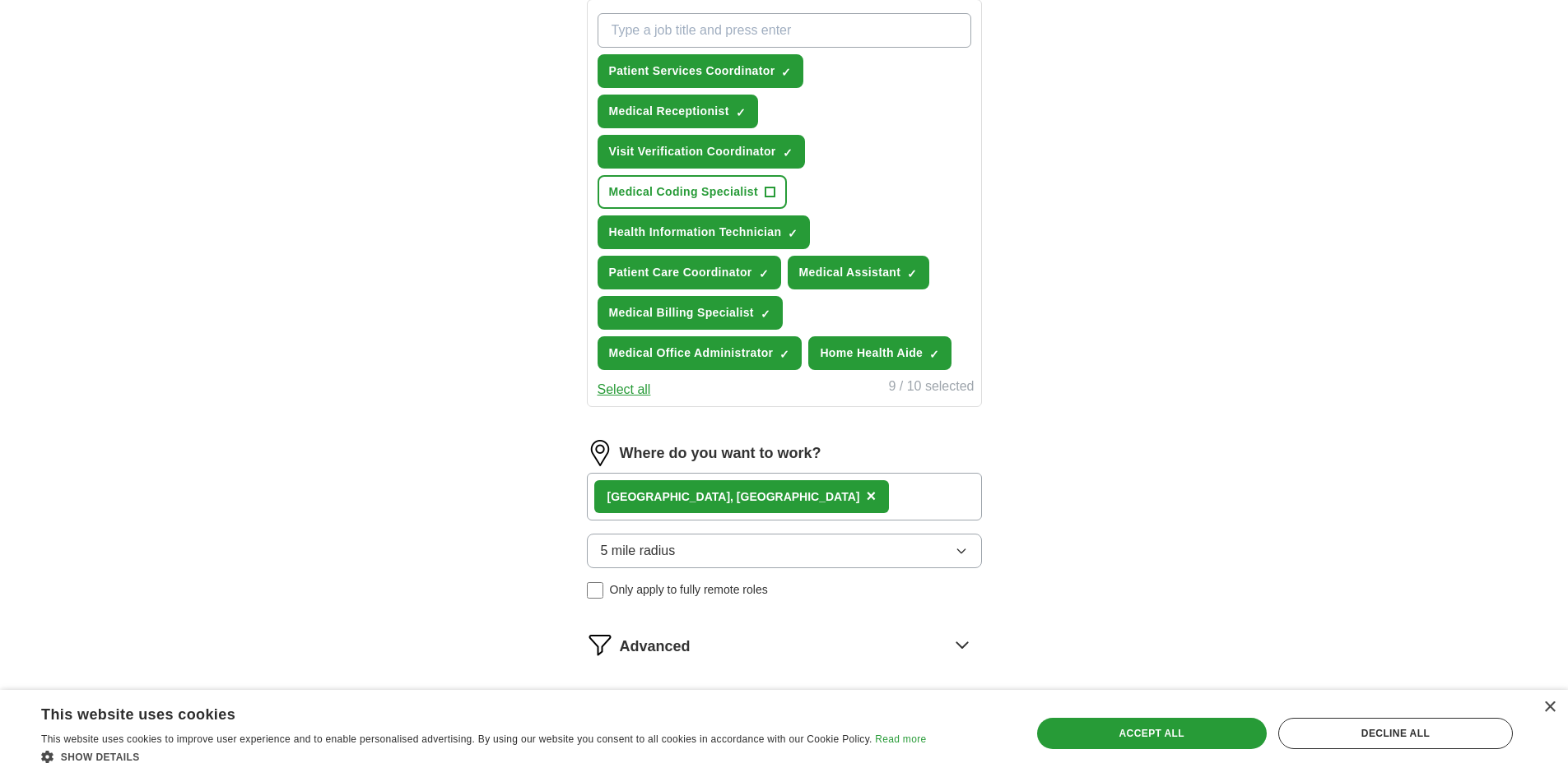
select select "**"
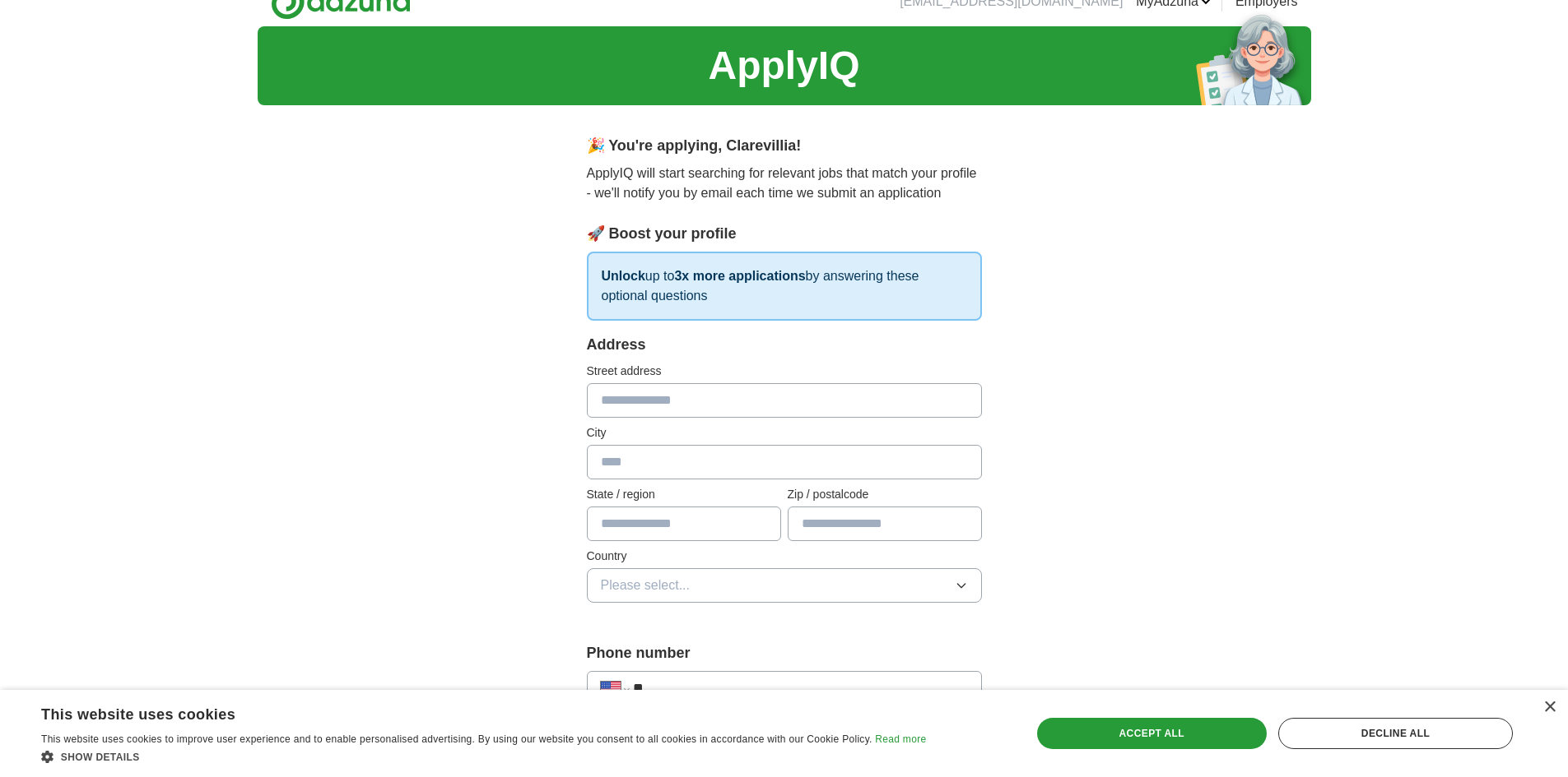
scroll to position [10, 0]
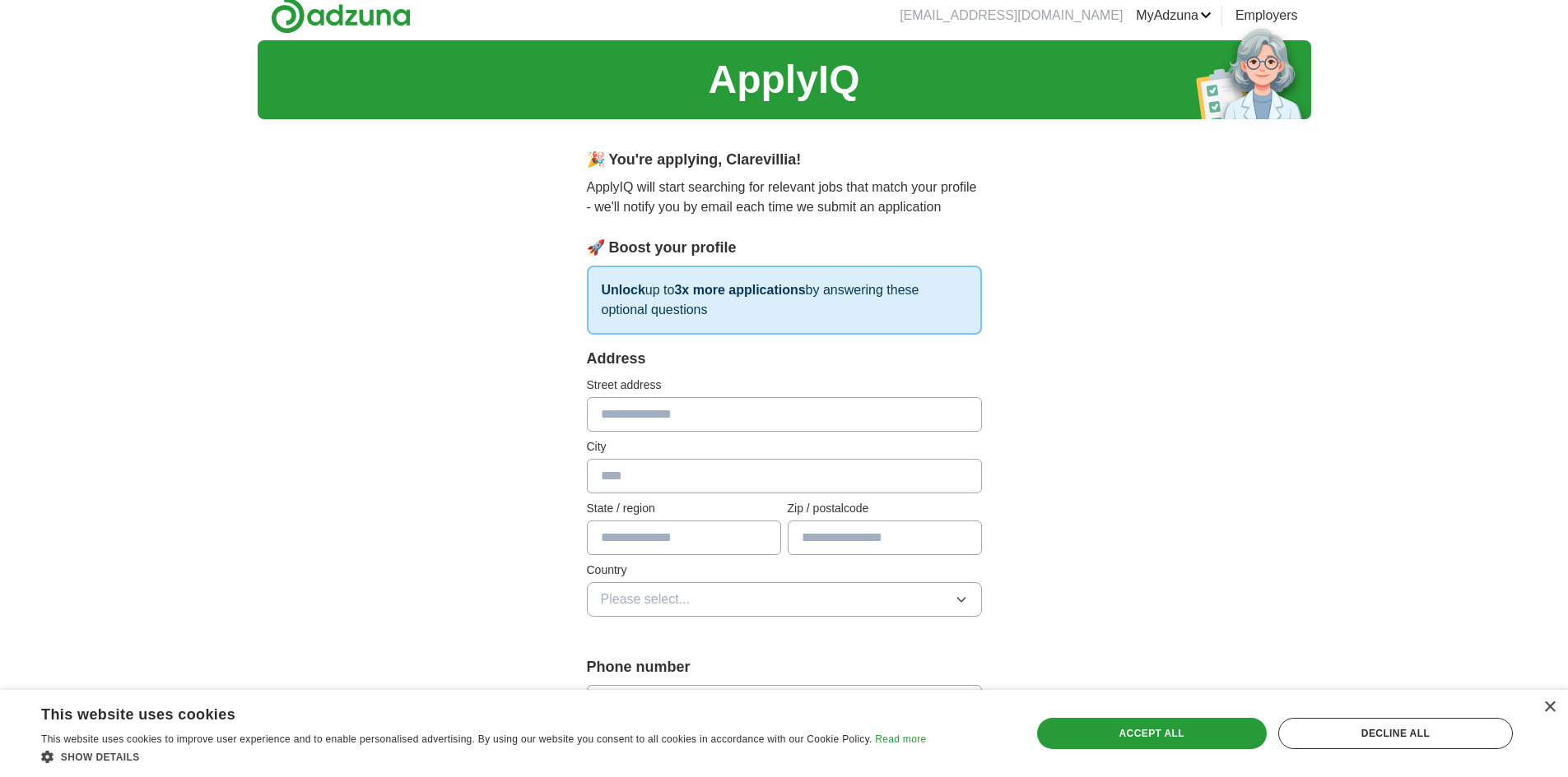
click at [845, 418] on input "text" at bounding box center [784, 414] width 395 height 34
type input "**********"
click at [669, 475] on input "text" at bounding box center [784, 476] width 395 height 34
type input "********"
click at [690, 534] on input "text" at bounding box center [684, 538] width 194 height 34
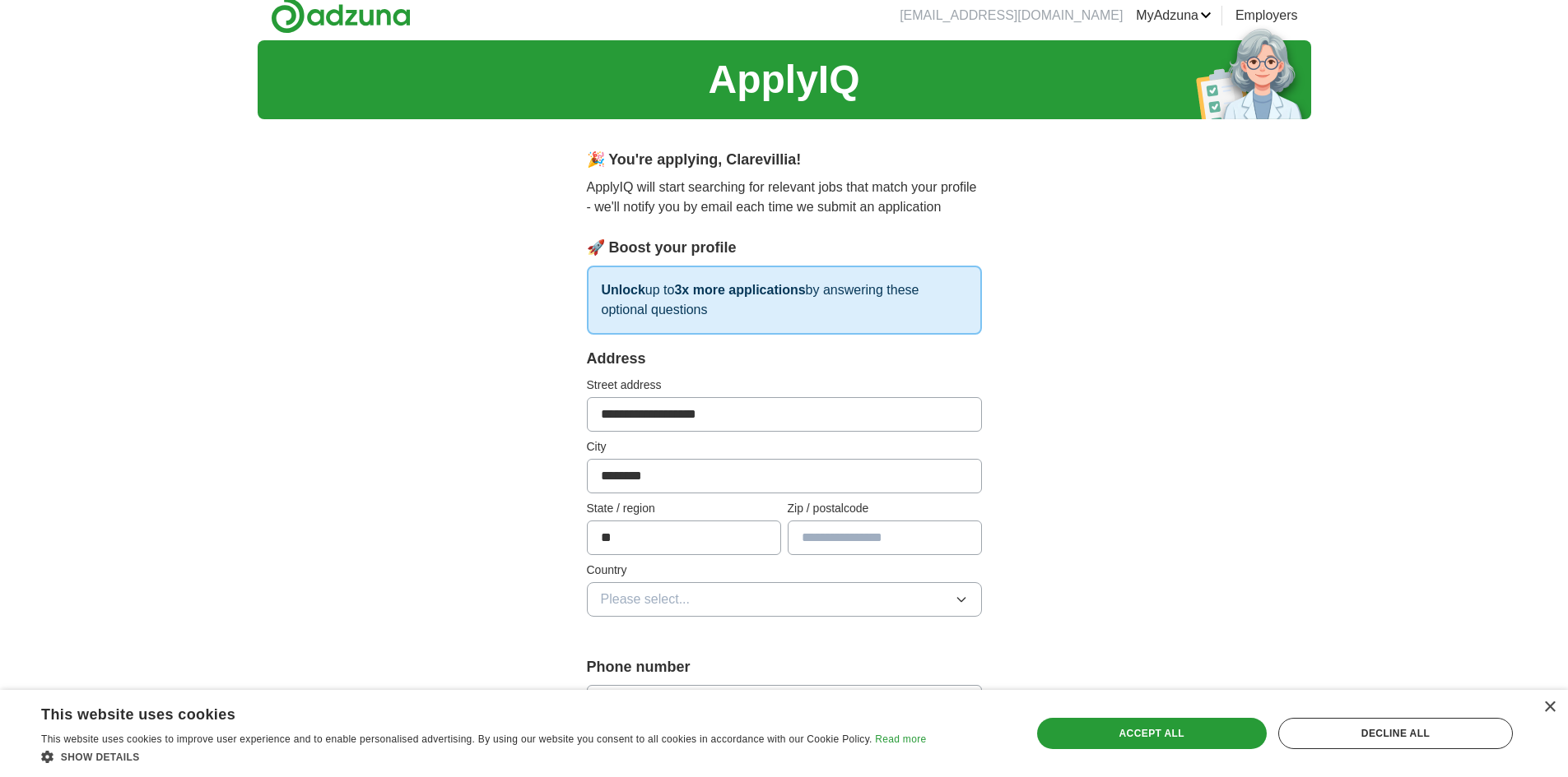
type input "**"
click at [892, 543] on input "text" at bounding box center [884, 538] width 194 height 34
type input "*****"
click at [936, 607] on button "Please select..." at bounding box center [784, 599] width 395 height 34
click at [694, 662] on div "United States" at bounding box center [784, 671] width 367 height 20
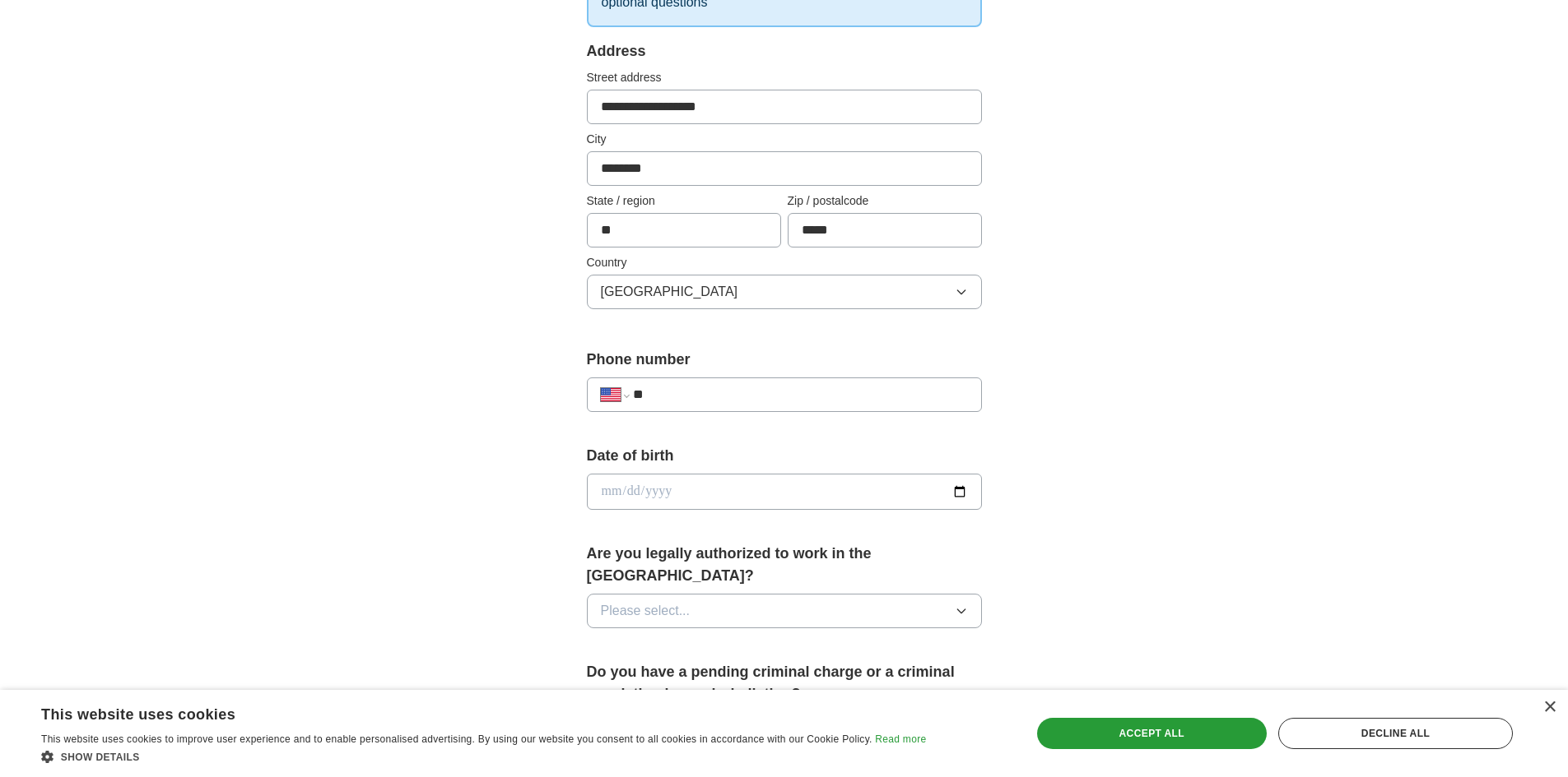
scroll to position [339, 0]
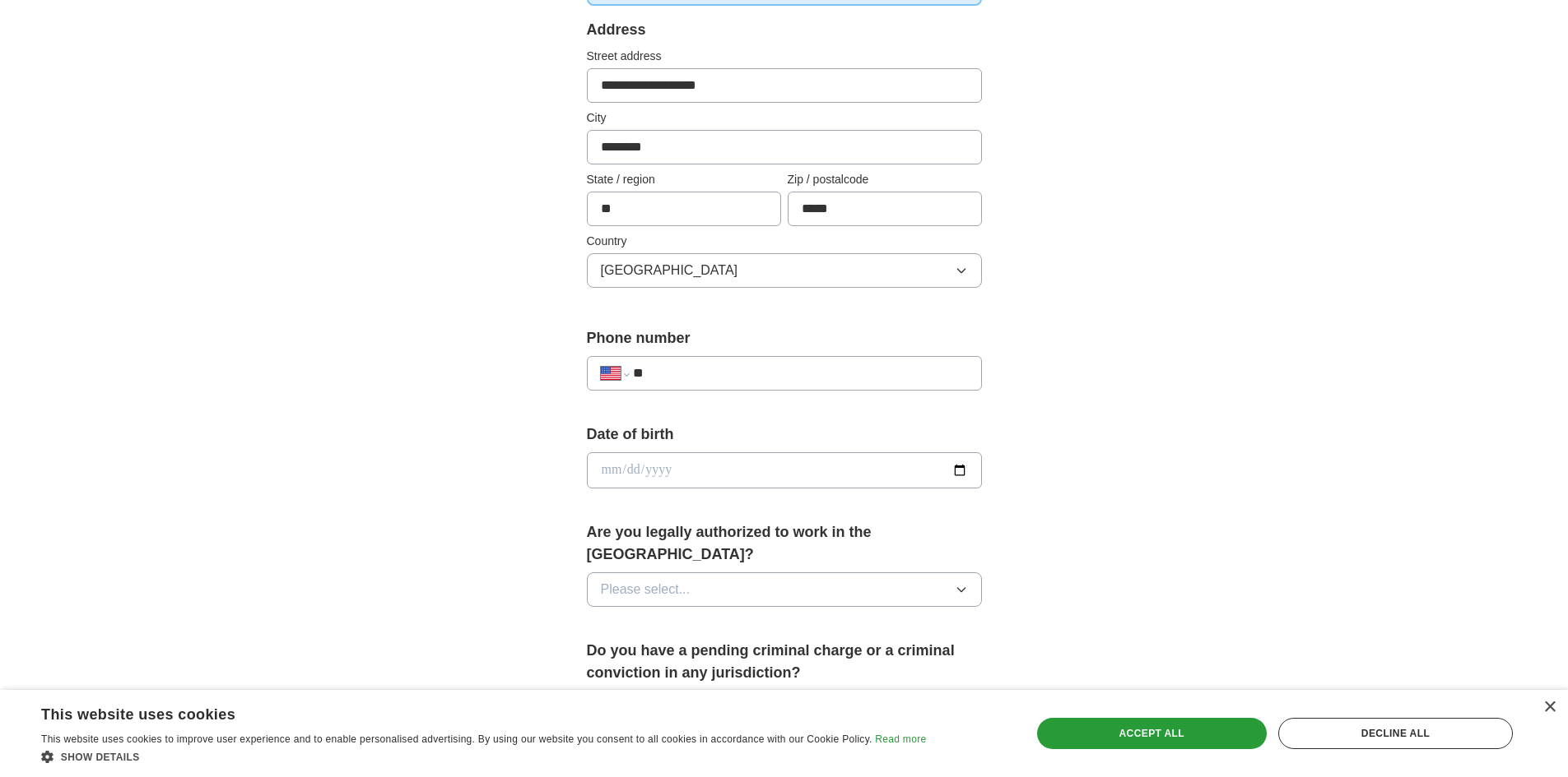
click at [710, 363] on div "**********" at bounding box center [784, 374] width 395 height 34
click at [710, 371] on input "**" at bounding box center [800, 374] width 334 height 20
type input "**********"
click at [803, 474] on input "date" at bounding box center [784, 471] width 395 height 36
type input "**********"
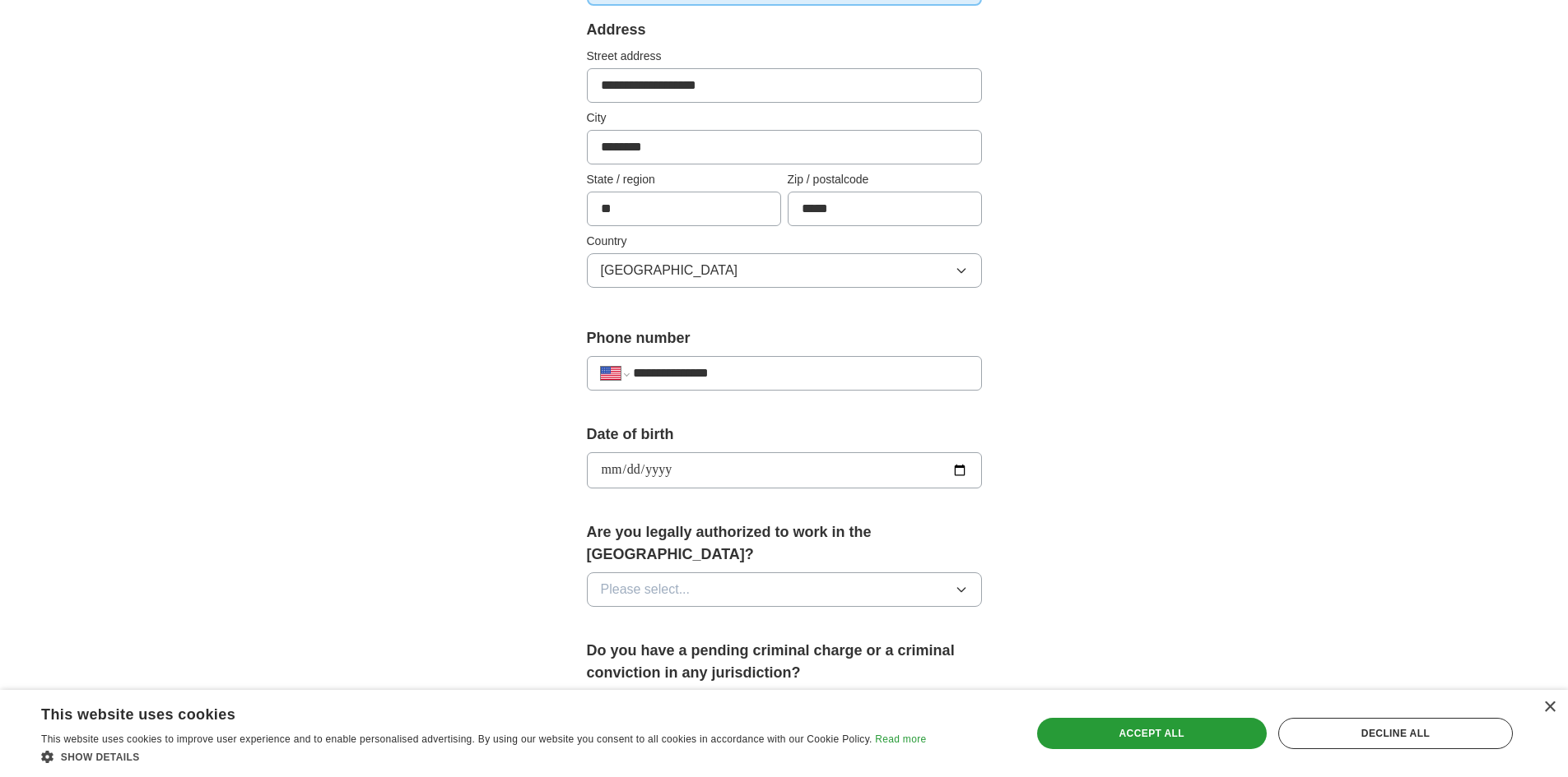
click at [943, 572] on button "Please select..." at bounding box center [784, 589] width 395 height 34
click at [621, 618] on span "Yes" at bounding box center [612, 628] width 22 height 20
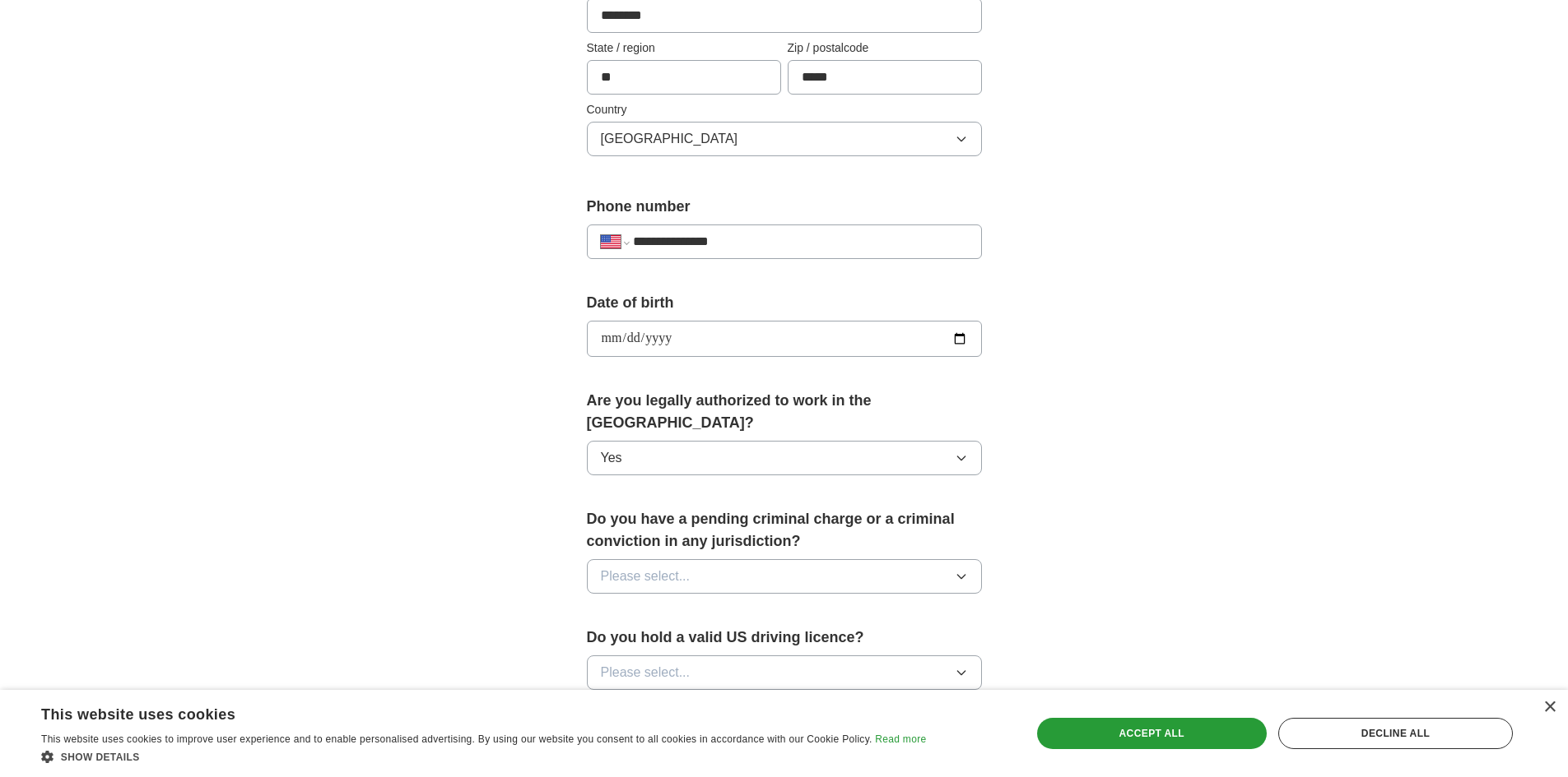
scroll to position [586, 0]
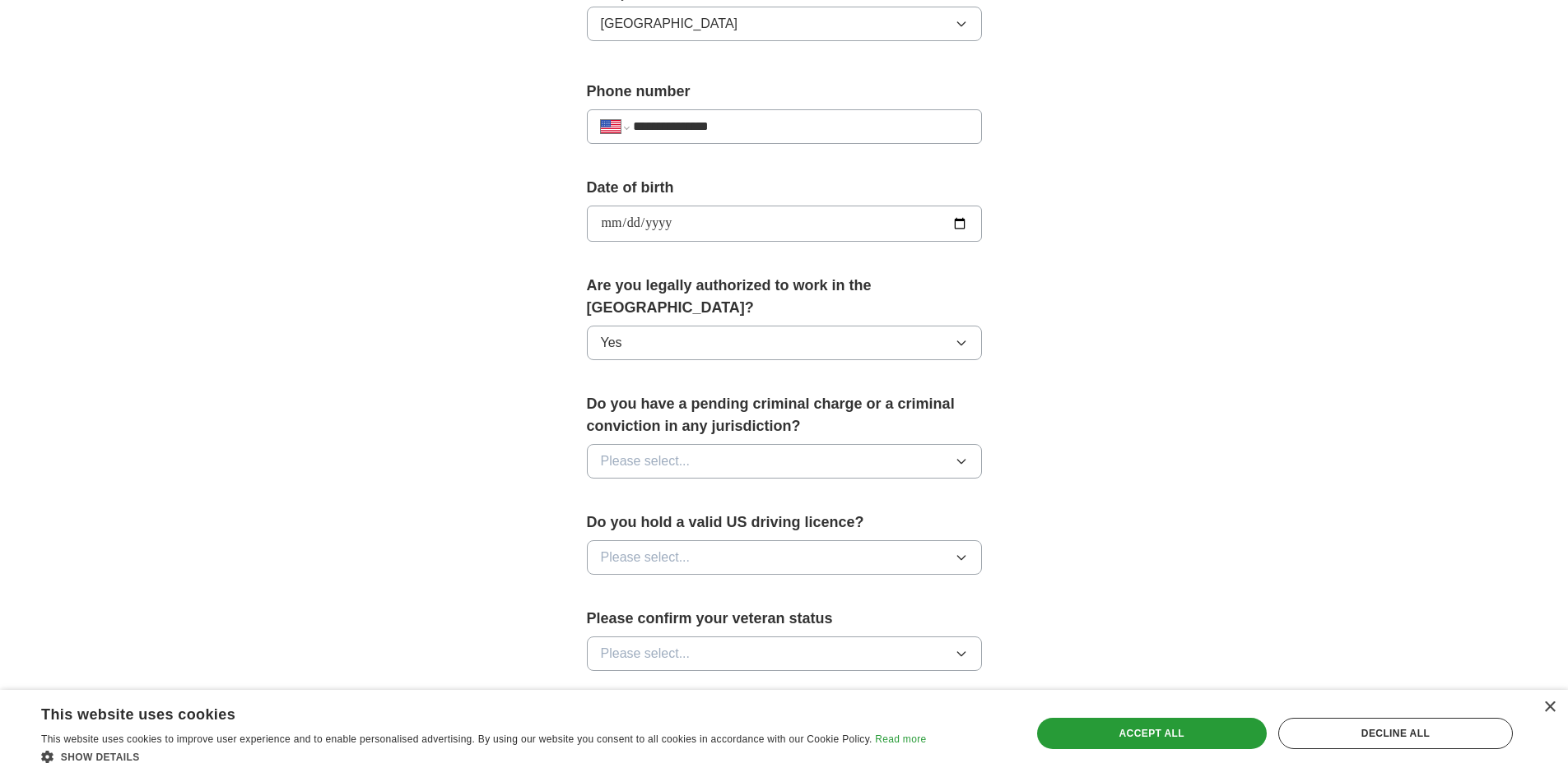
click at [952, 445] on button "Please select..." at bounding box center [784, 462] width 395 height 34
click at [802, 523] on div "No" at bounding box center [784, 533] width 367 height 20
click at [960, 552] on icon "button" at bounding box center [961, 558] width 13 height 13
click at [811, 620] on div "No" at bounding box center [784, 630] width 367 height 20
click at [954, 648] on icon "button" at bounding box center [961, 654] width 13 height 13
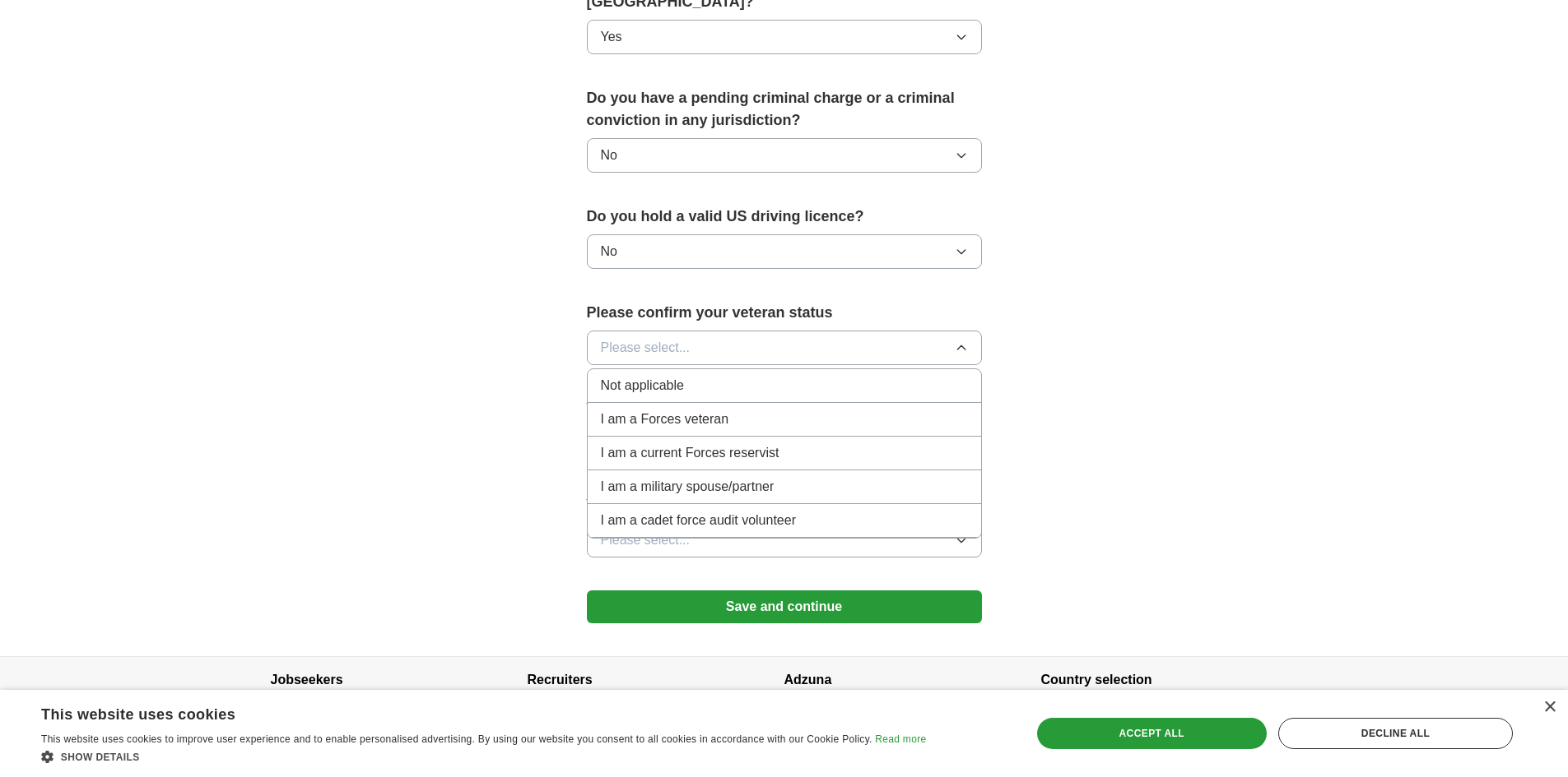
scroll to position [914, 0]
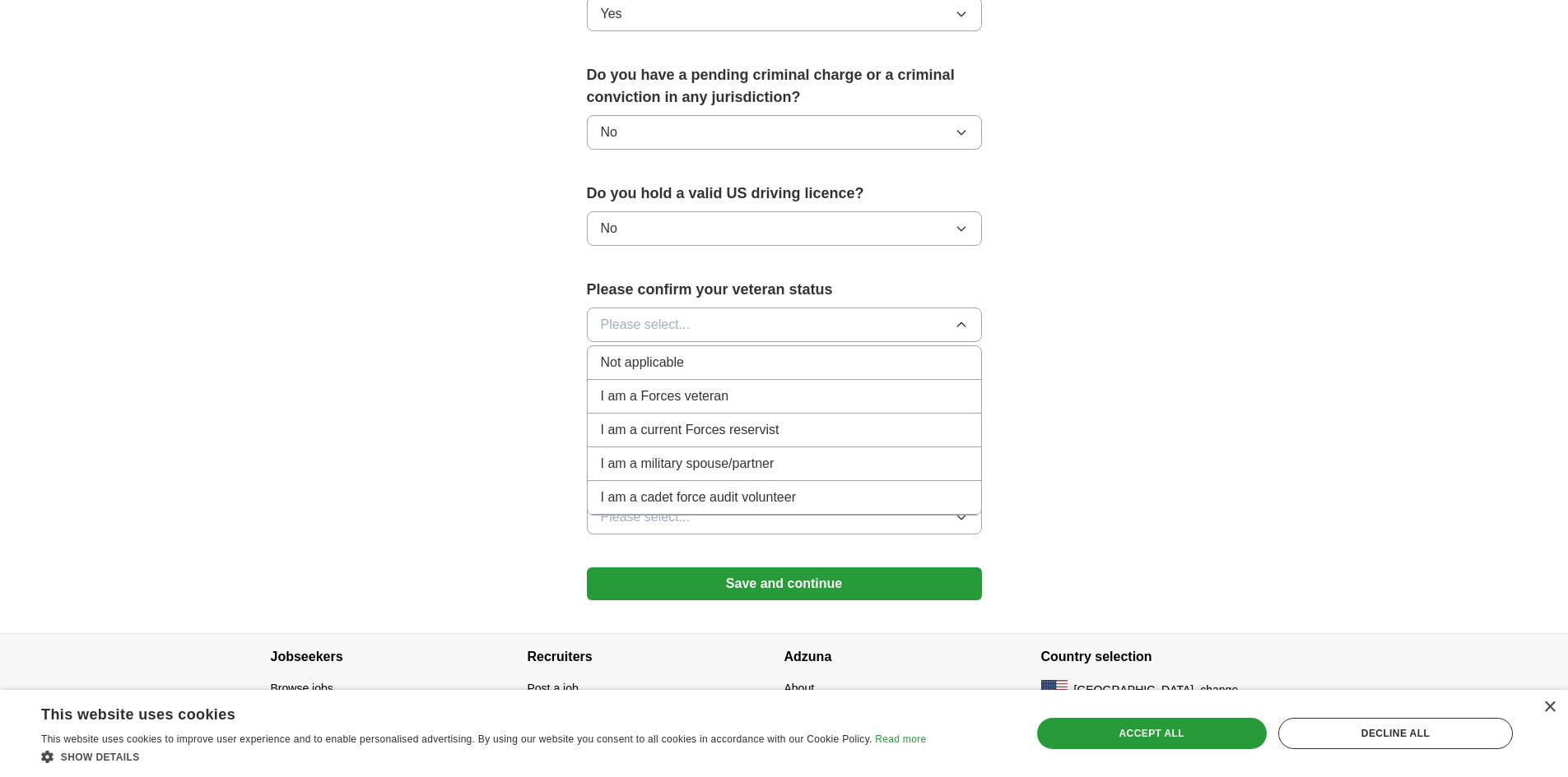
click at [844, 353] on div "Not applicable" at bounding box center [784, 363] width 367 height 20
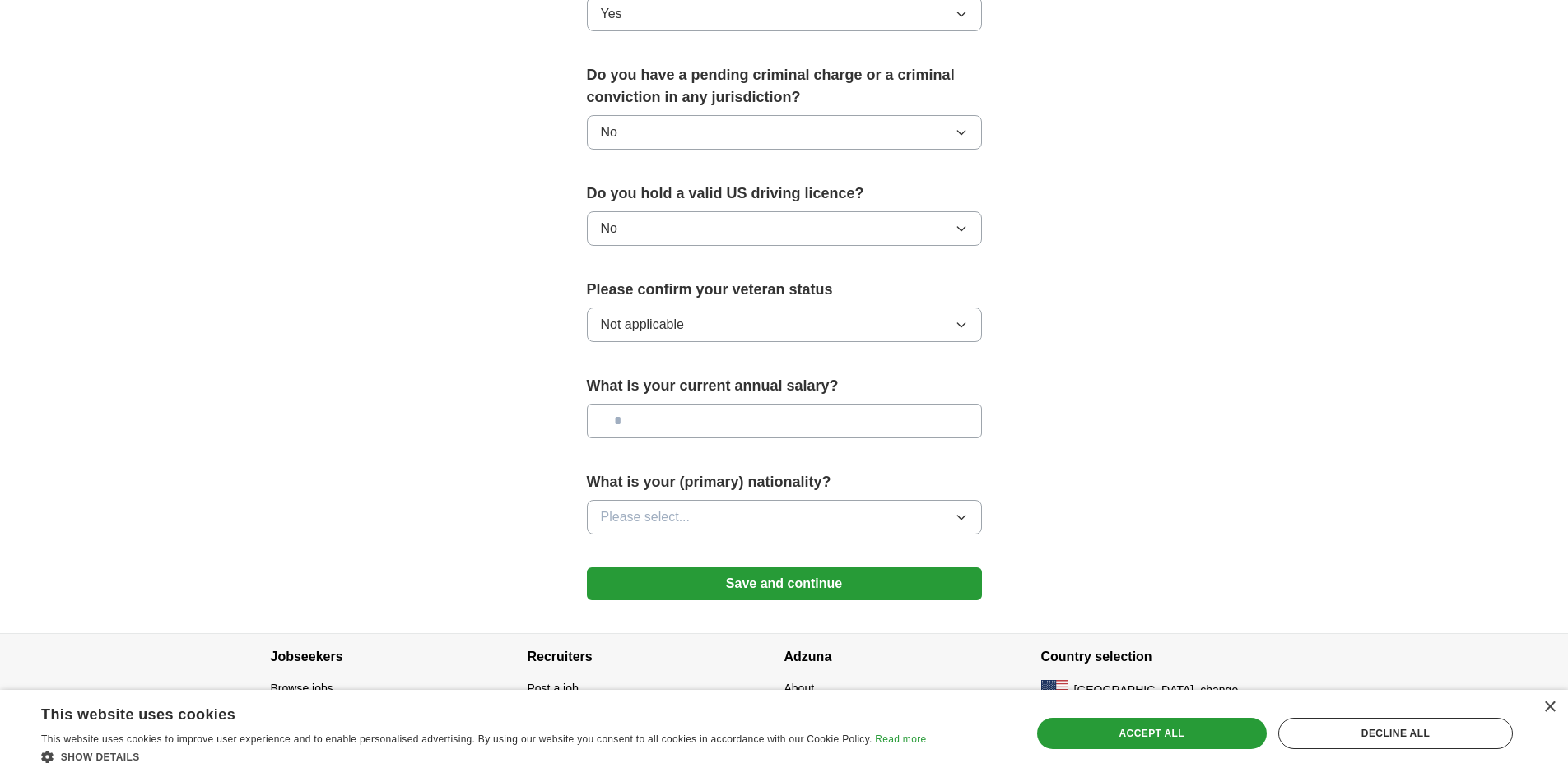
click at [962, 511] on icon "button" at bounding box center [961, 517] width 13 height 13
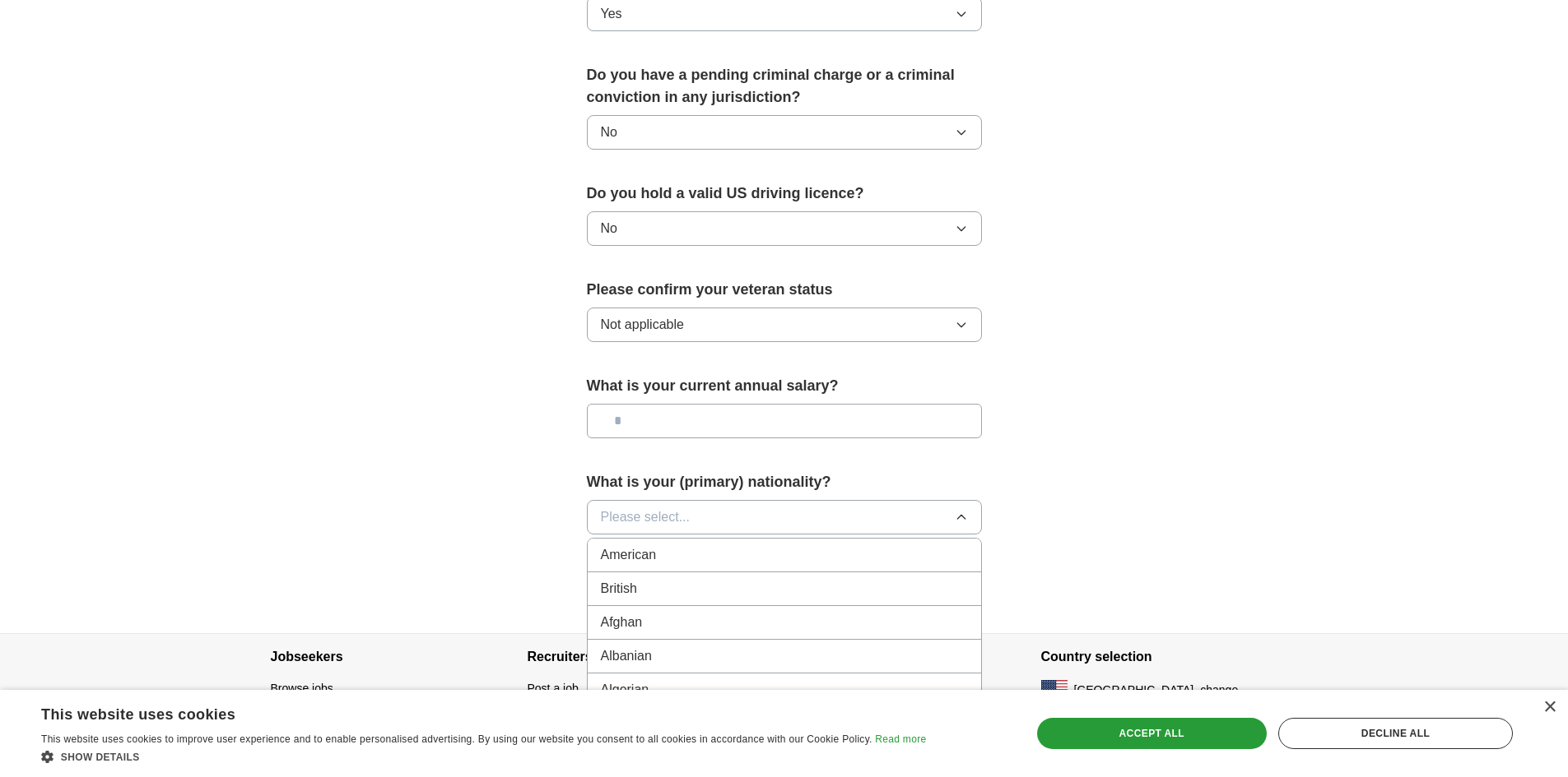
click at [894, 545] on div "American" at bounding box center [784, 555] width 367 height 20
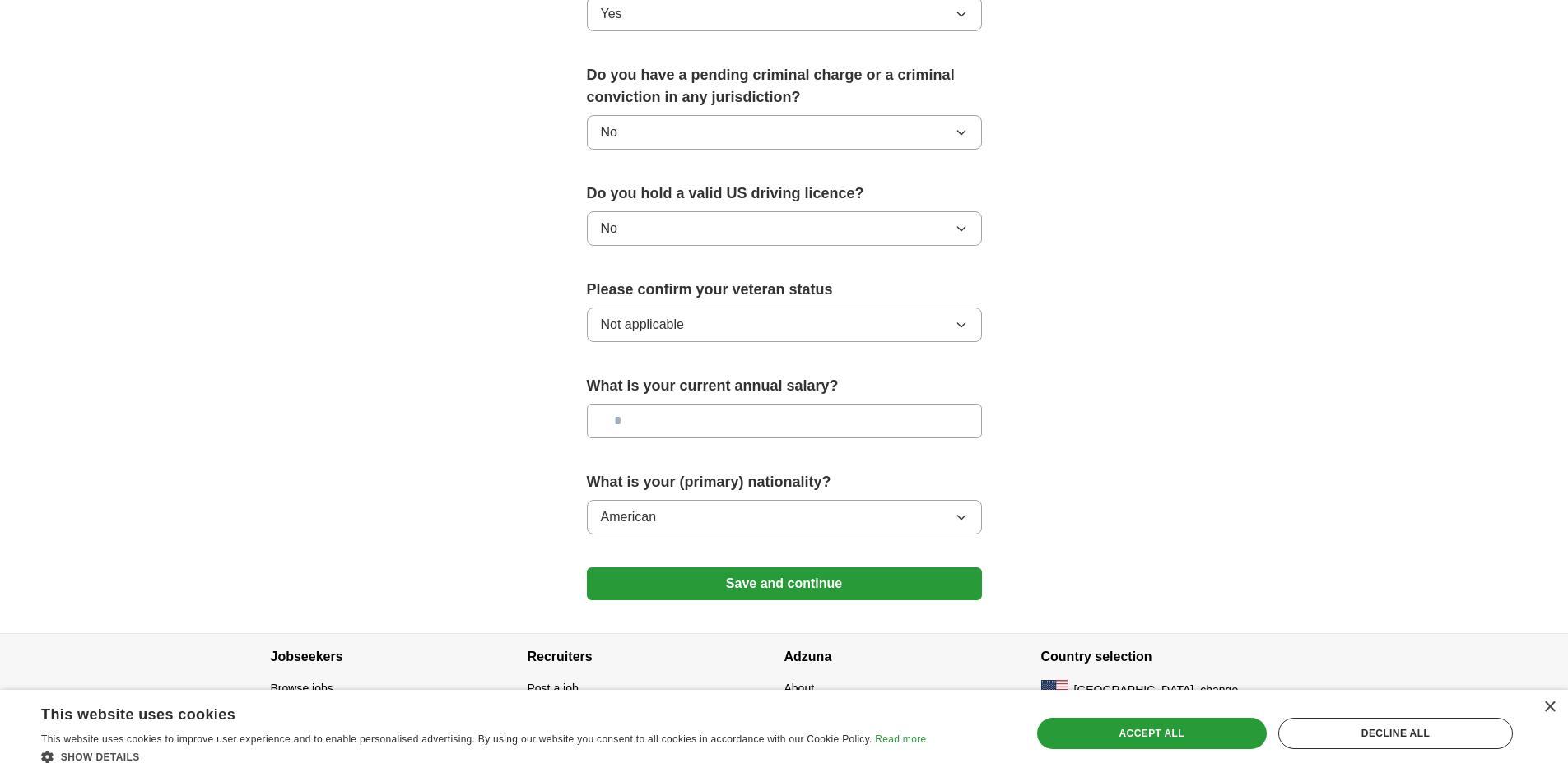
click at [962, 516] on icon "button" at bounding box center [961, 517] width 7 height 4
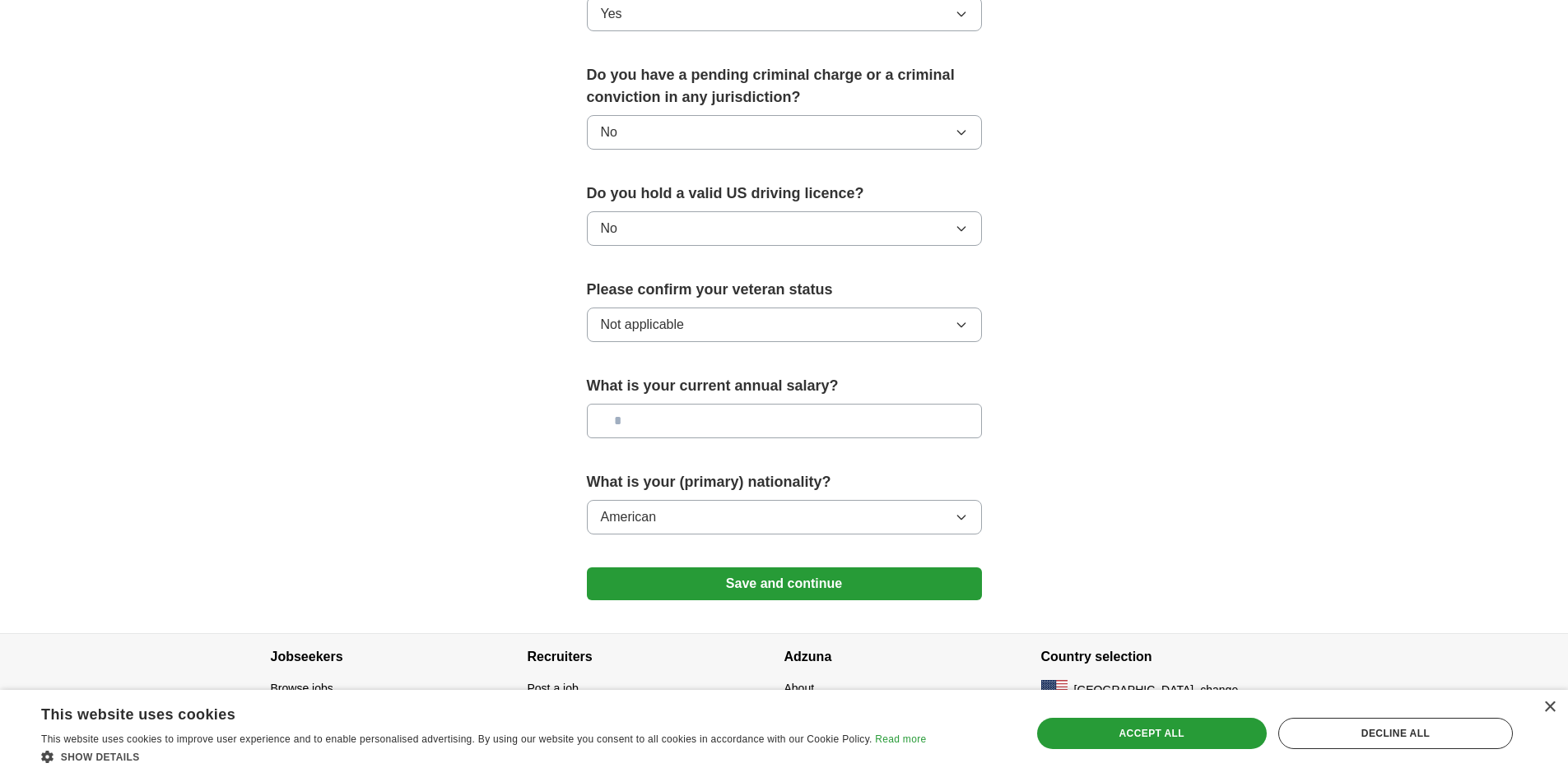
click at [898, 568] on button "Save and continue" at bounding box center [784, 584] width 395 height 33
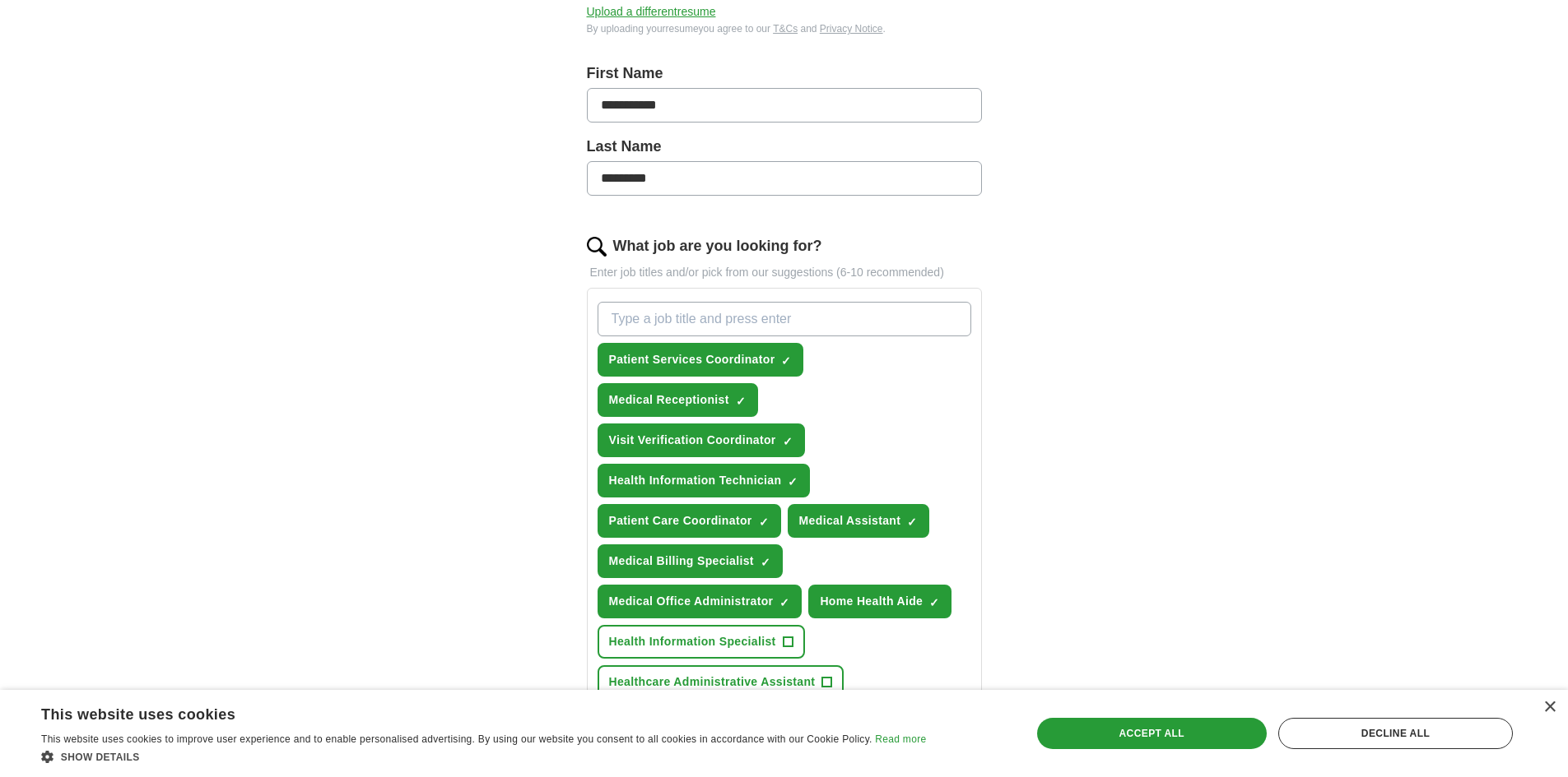
scroll to position [493, 0]
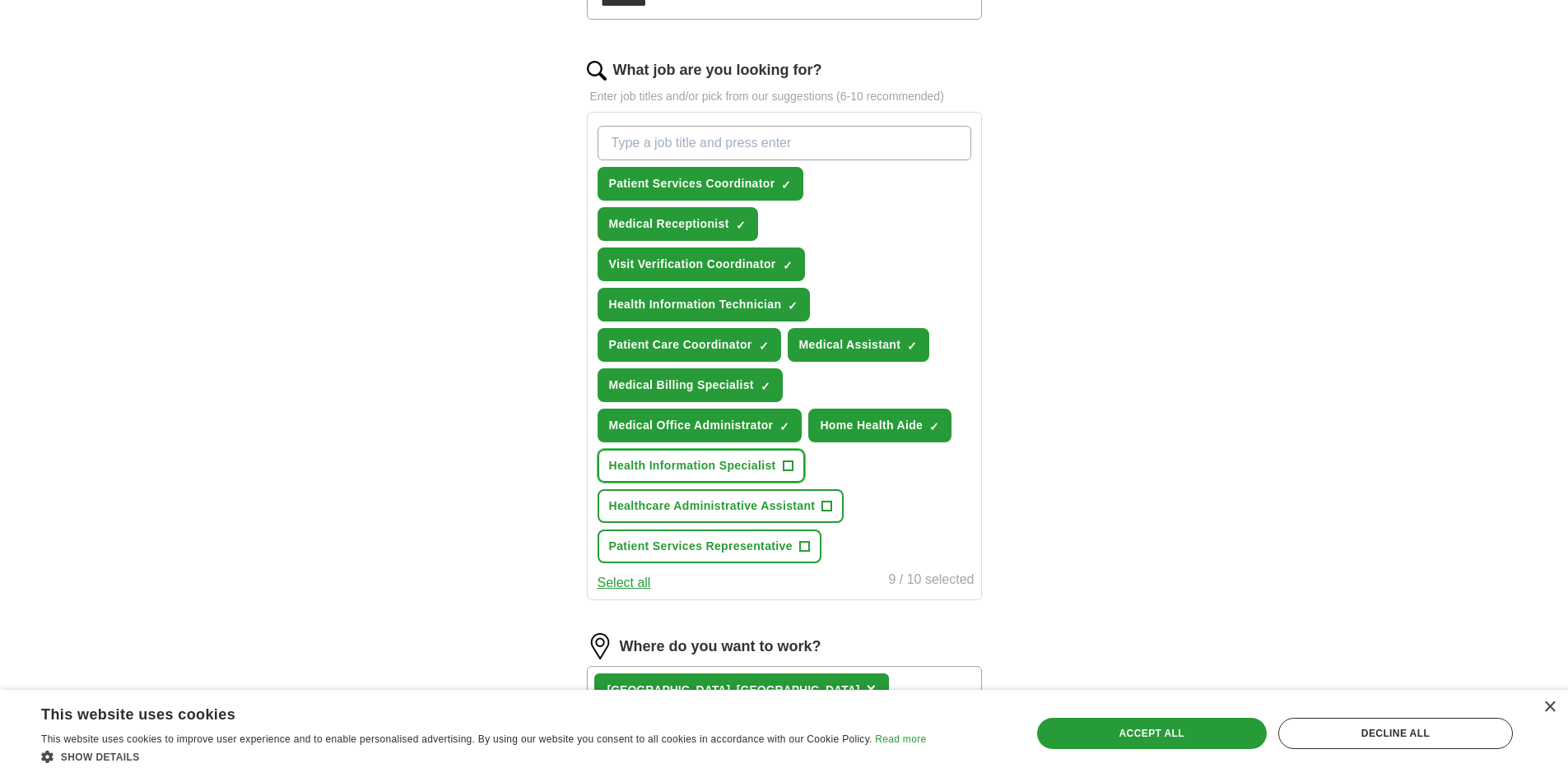
click at [788, 464] on span "+" at bounding box center [787, 466] width 10 height 13
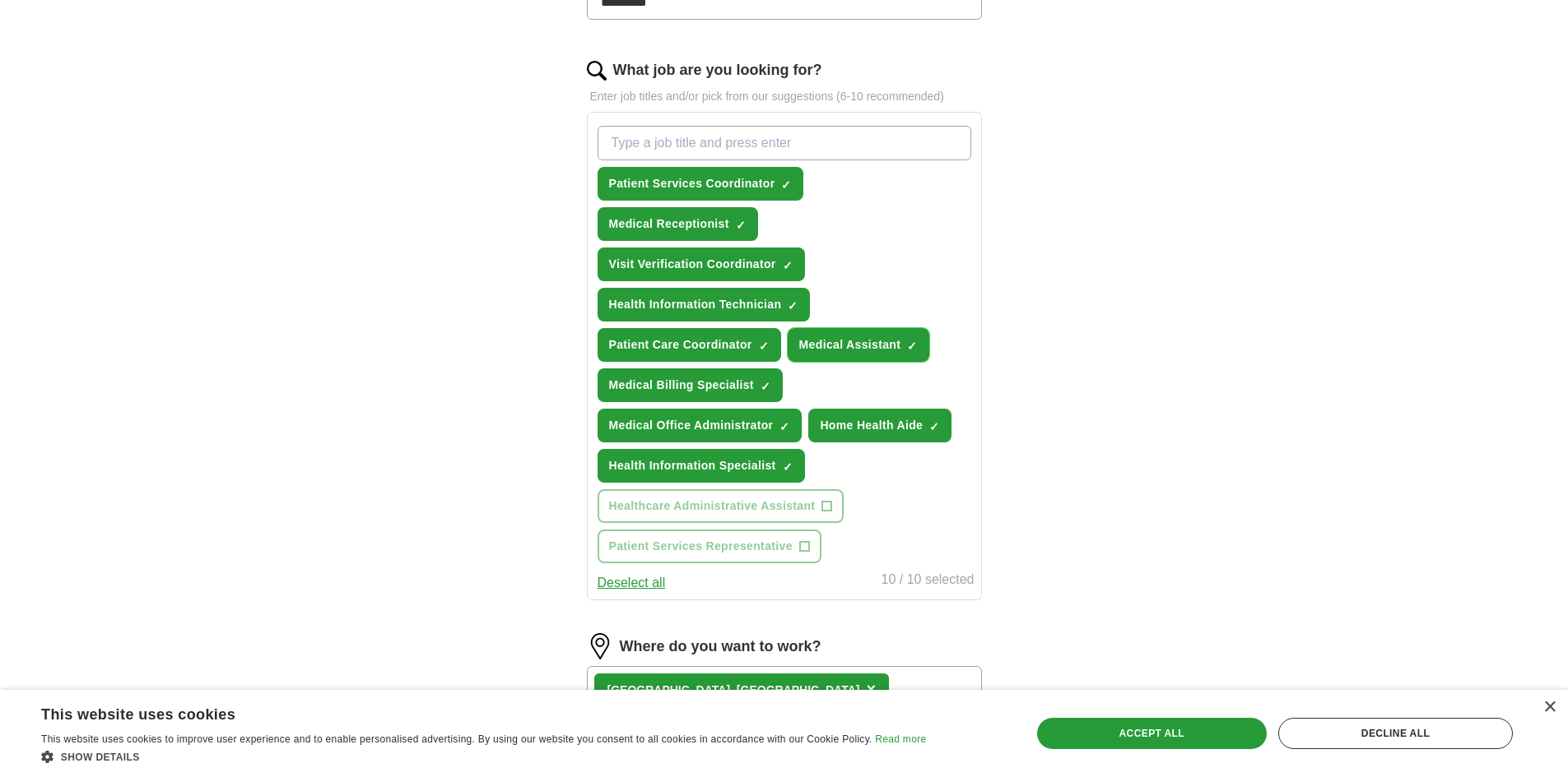
click at [0, 0] on span "×" at bounding box center [0, 0] width 0 height 0
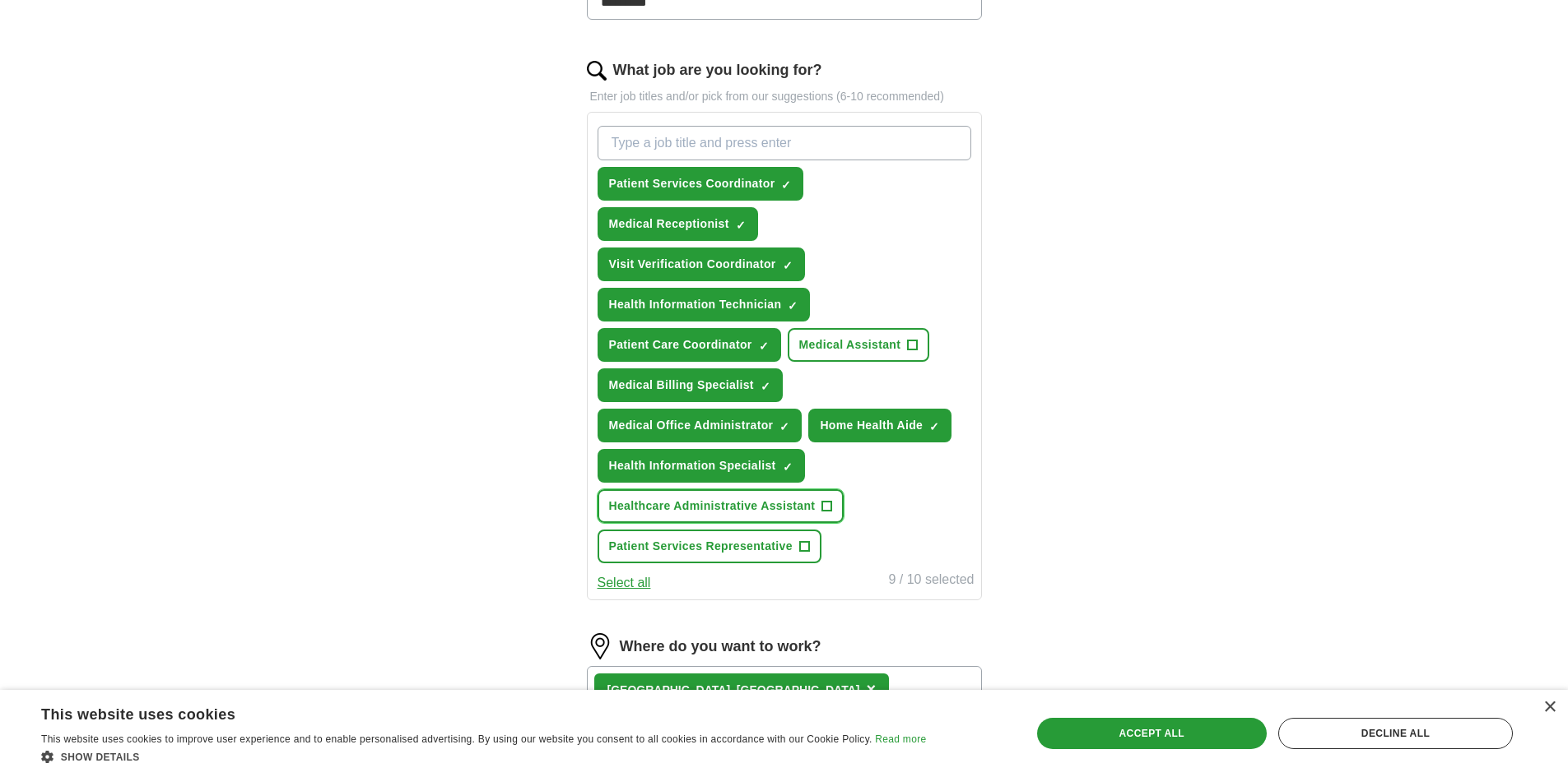
click at [823, 506] on span "+" at bounding box center [827, 507] width 10 height 13
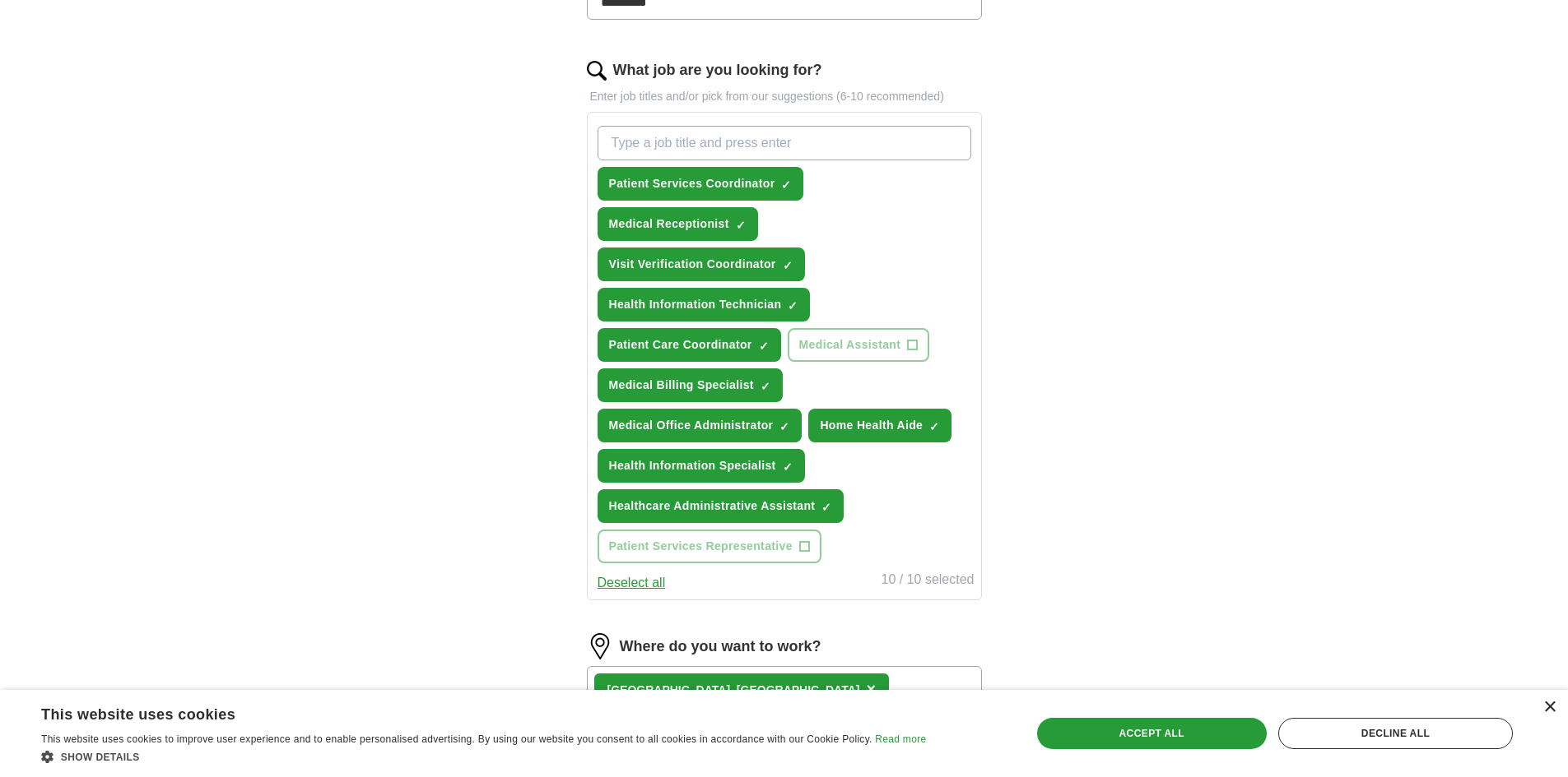
click at [1554, 707] on div "×" at bounding box center [1549, 708] width 13 height 13
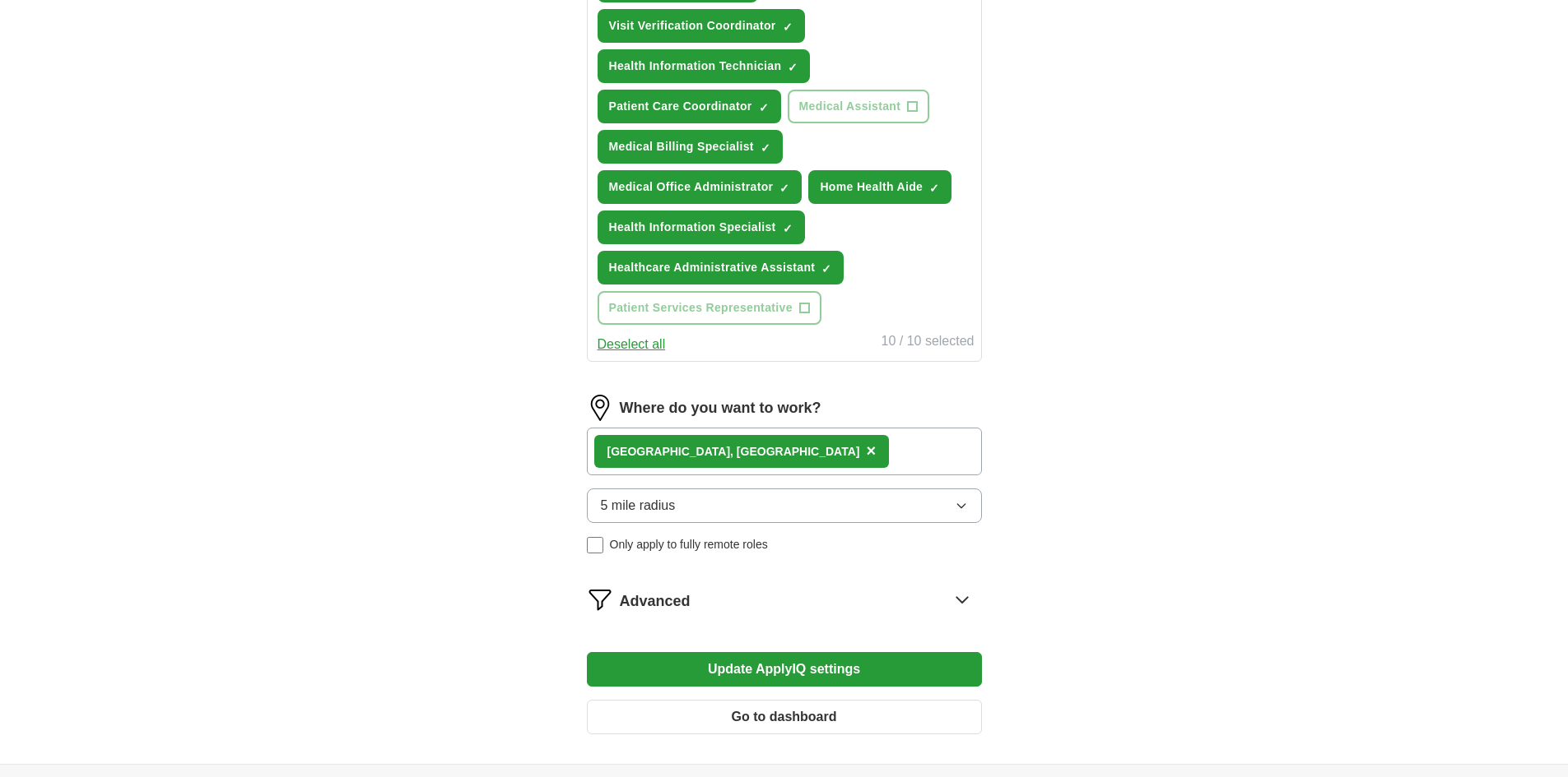
scroll to position [740, 0]
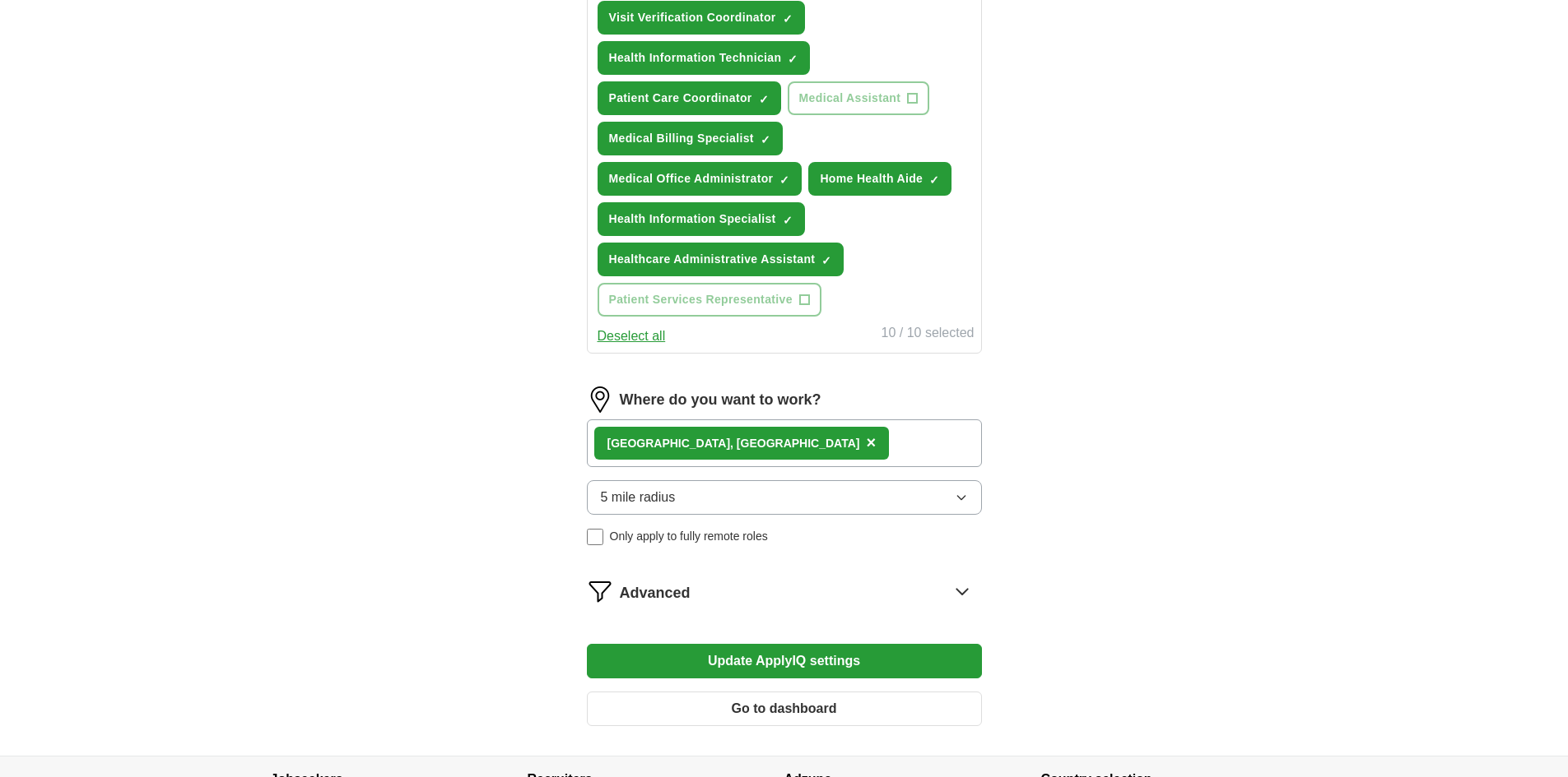
click at [813, 666] on button "Update ApplyIQ settings" at bounding box center [784, 661] width 395 height 34
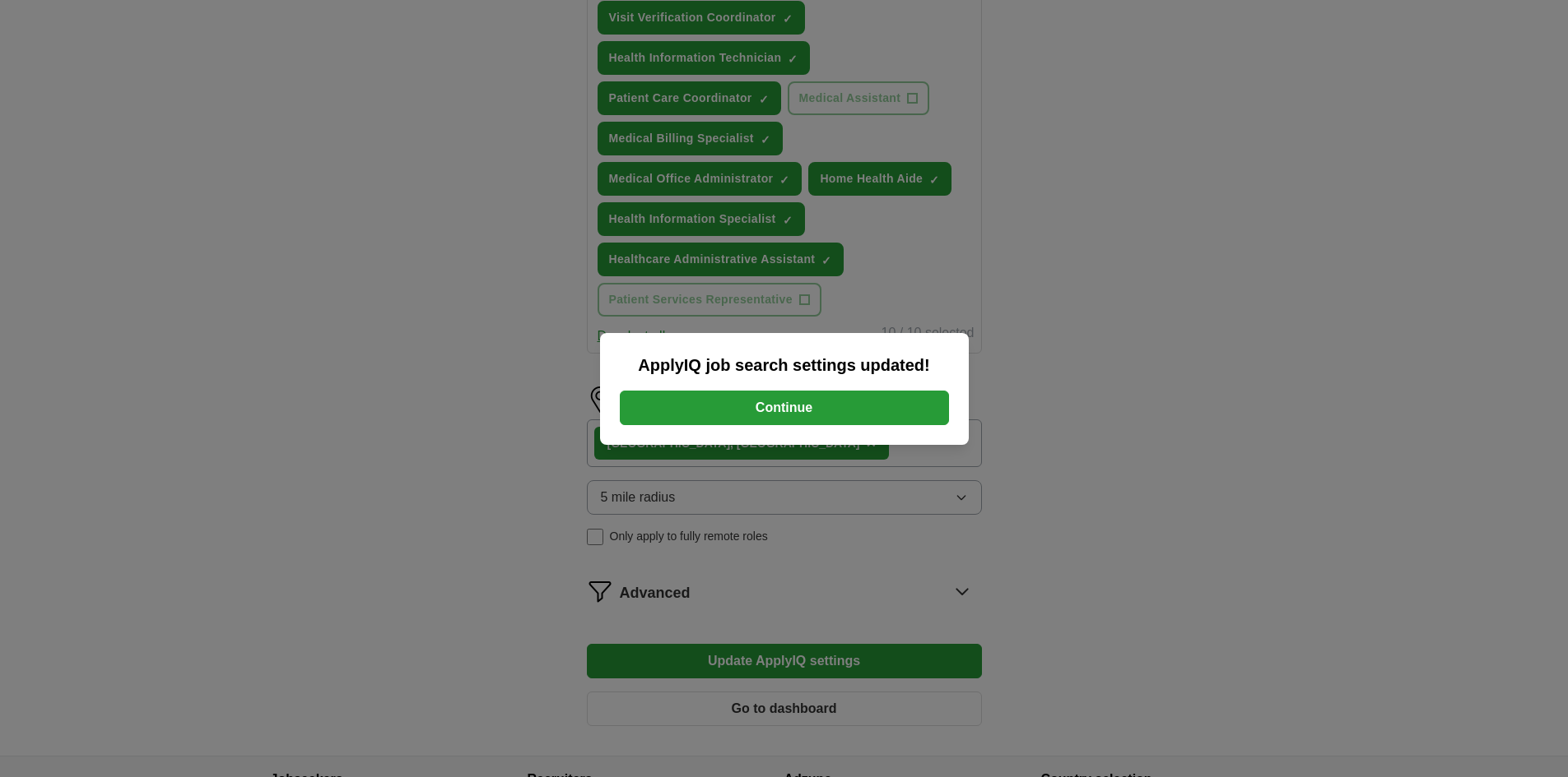
click at [815, 403] on button "Continue" at bounding box center [784, 408] width 329 height 34
